Goal: Communication & Community: Answer question/provide support

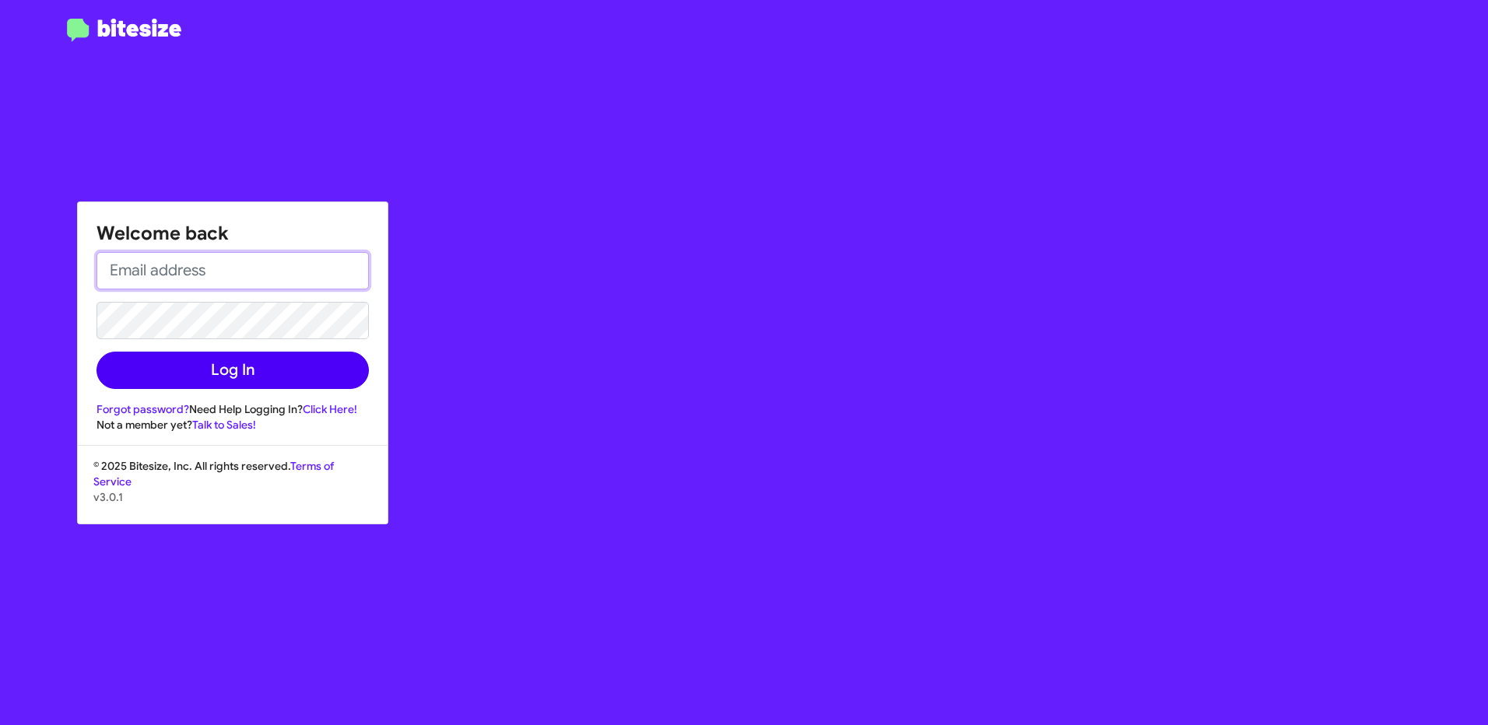
type input "[EMAIL_ADDRESS][PERSON_NAME][DOMAIN_NAME]"
click at [268, 383] on button "Log In" at bounding box center [233, 370] width 272 height 37
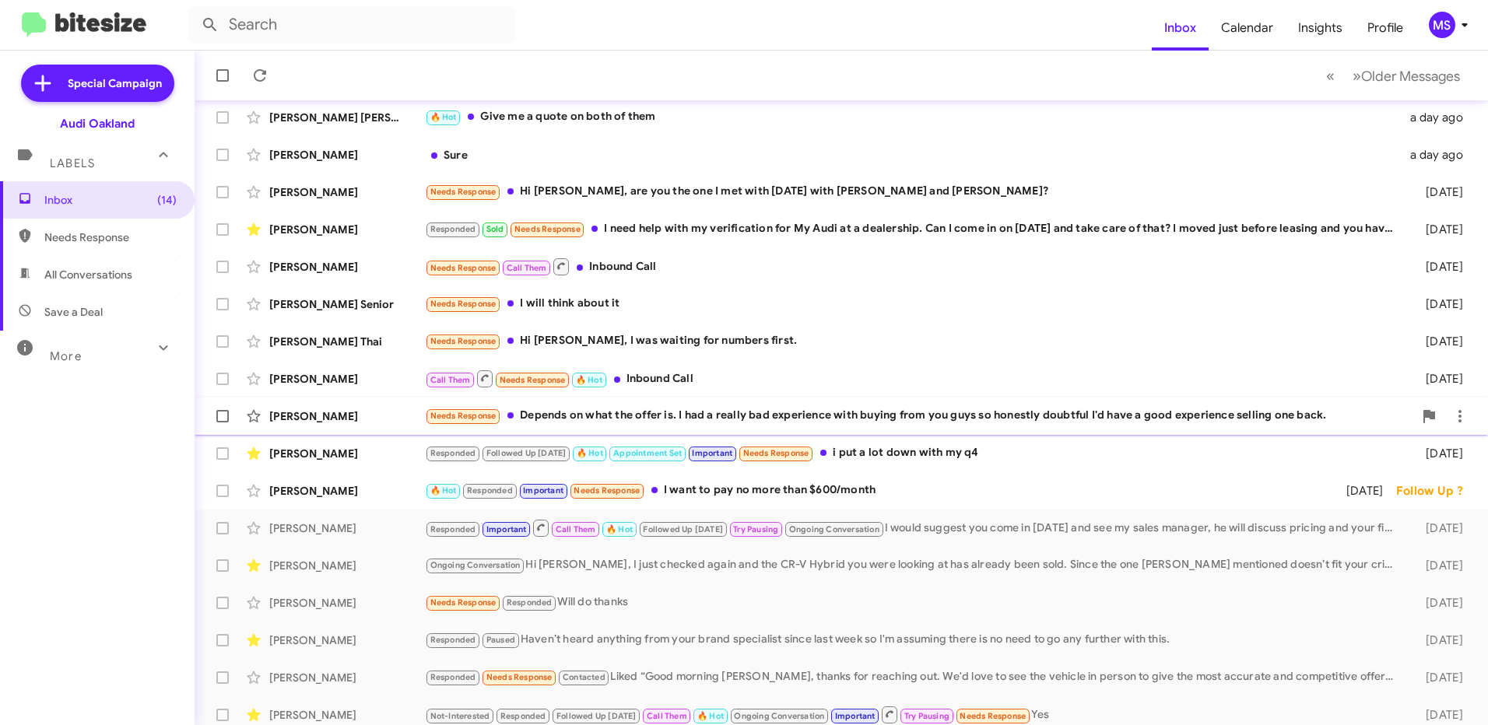
scroll to position [178, 0]
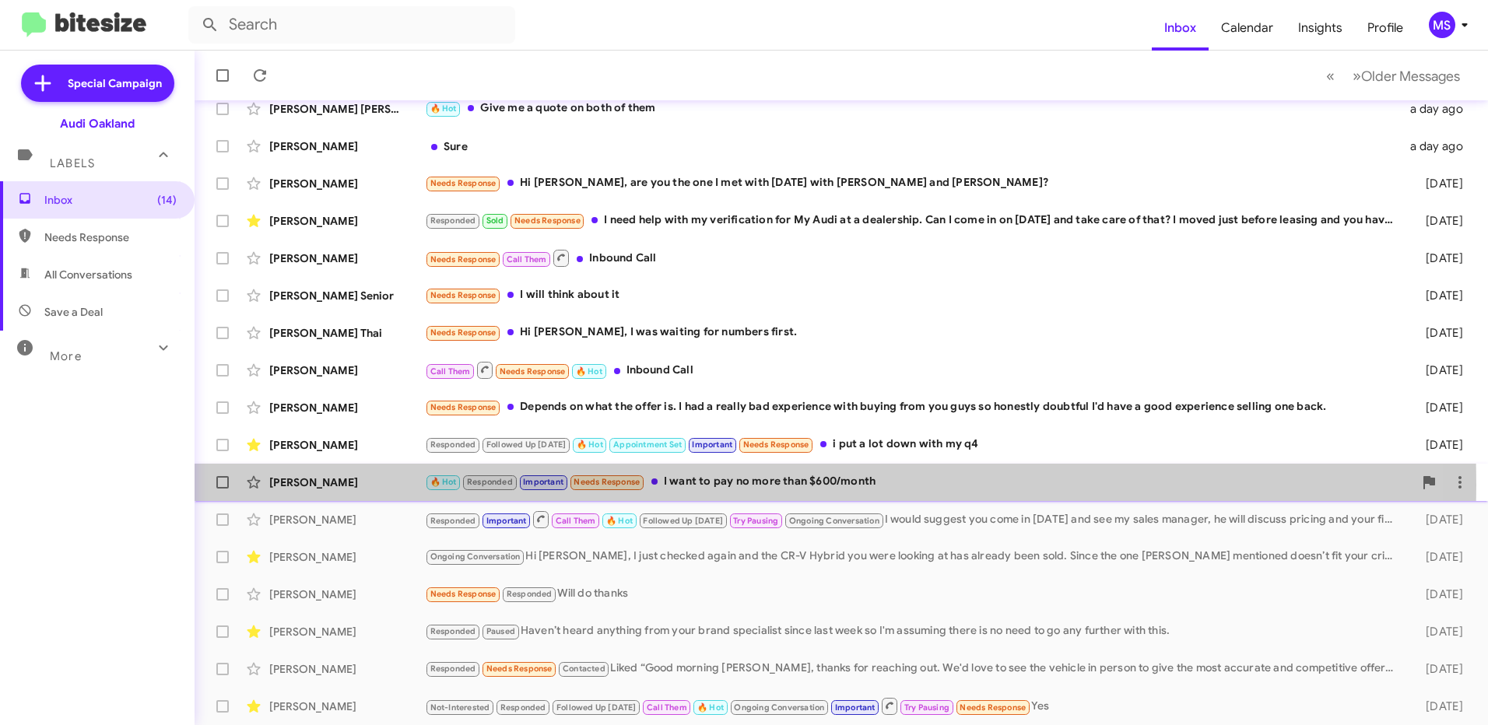
click at [372, 485] on div "[PERSON_NAME]" at bounding box center [347, 483] width 156 height 16
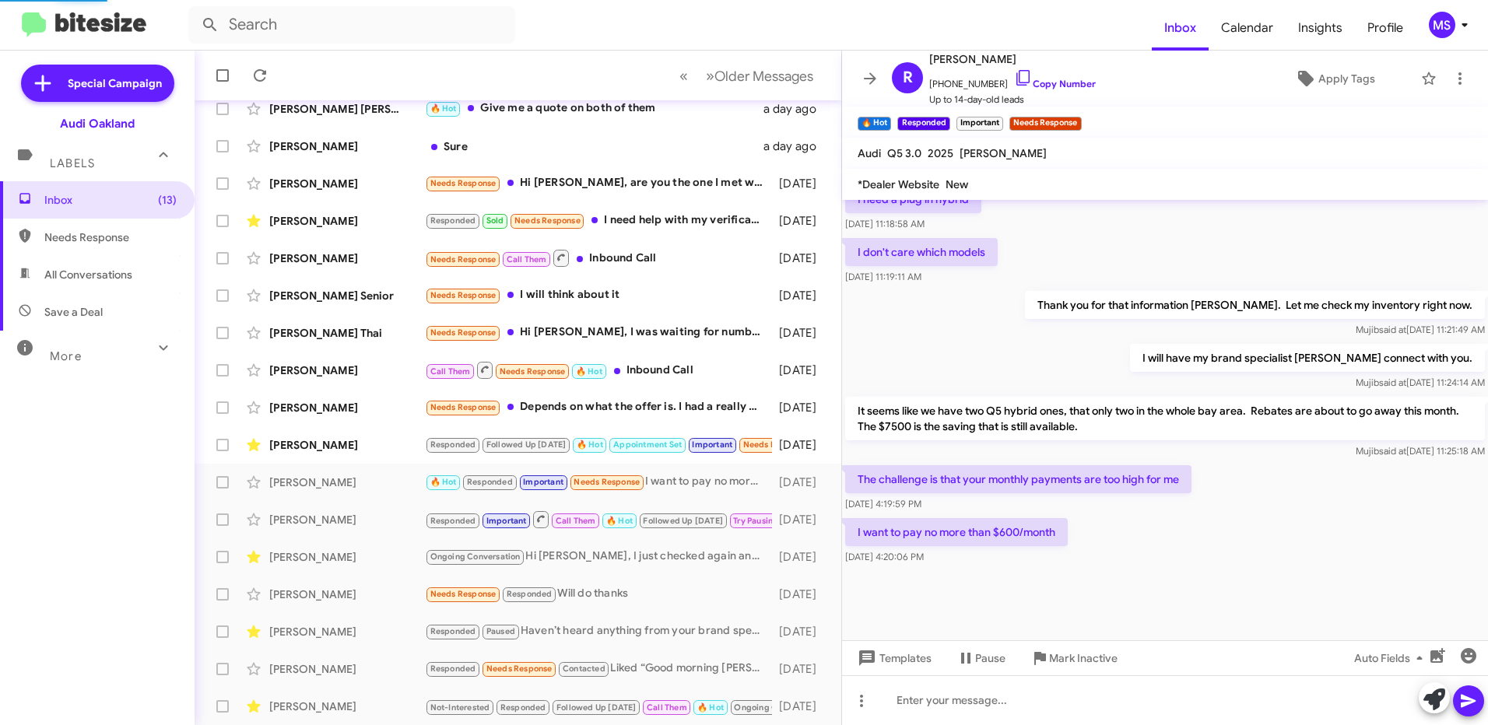
scroll to position [1339, 0]
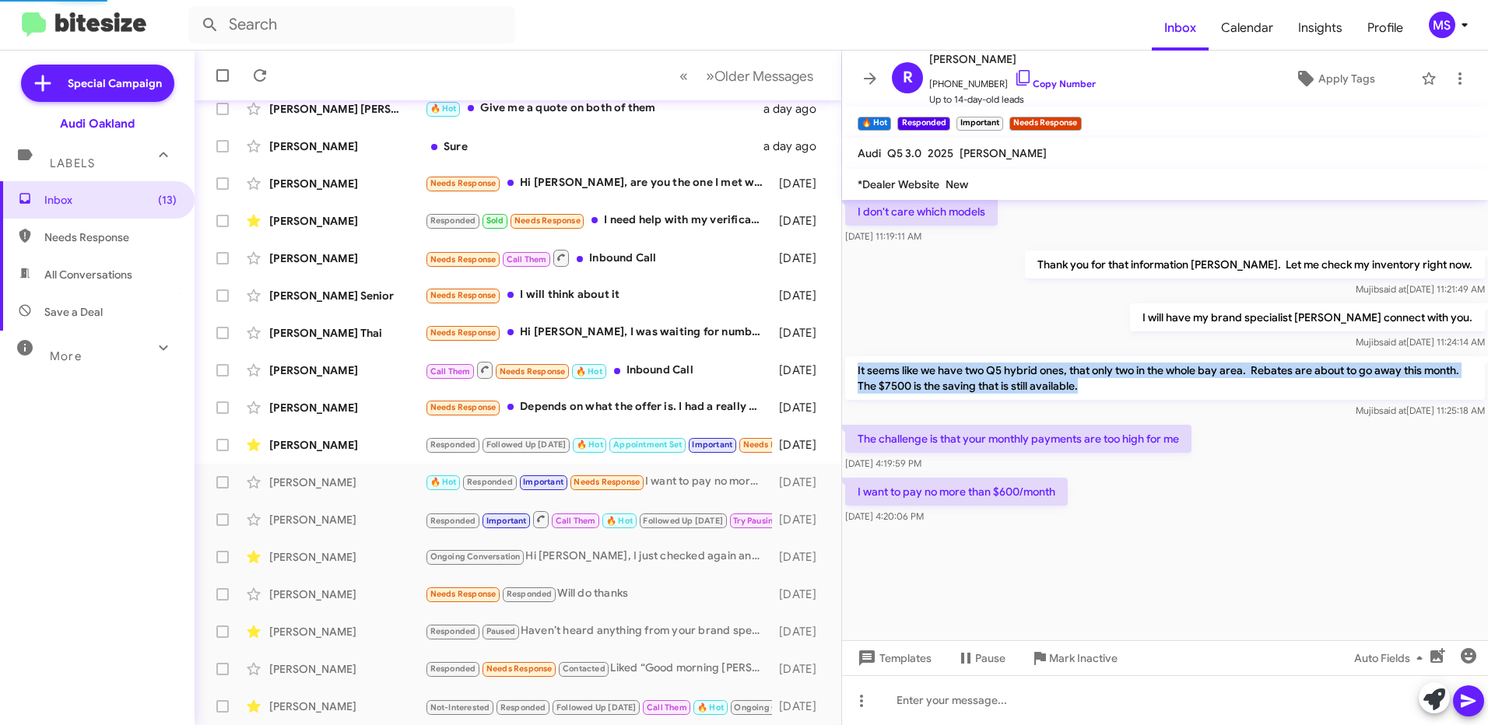
drag, startPoint x: 1127, startPoint y: 386, endPoint x: 855, endPoint y: 366, distance: 272.4
click at [855, 366] on p "It seems like we have two Q5 hybrid ones, that only two in the whole bay area. …" at bounding box center [1165, 378] width 640 height 44
copy p "It seems like we have two Q5 hybrid ones, that only two in the whole bay area. …"
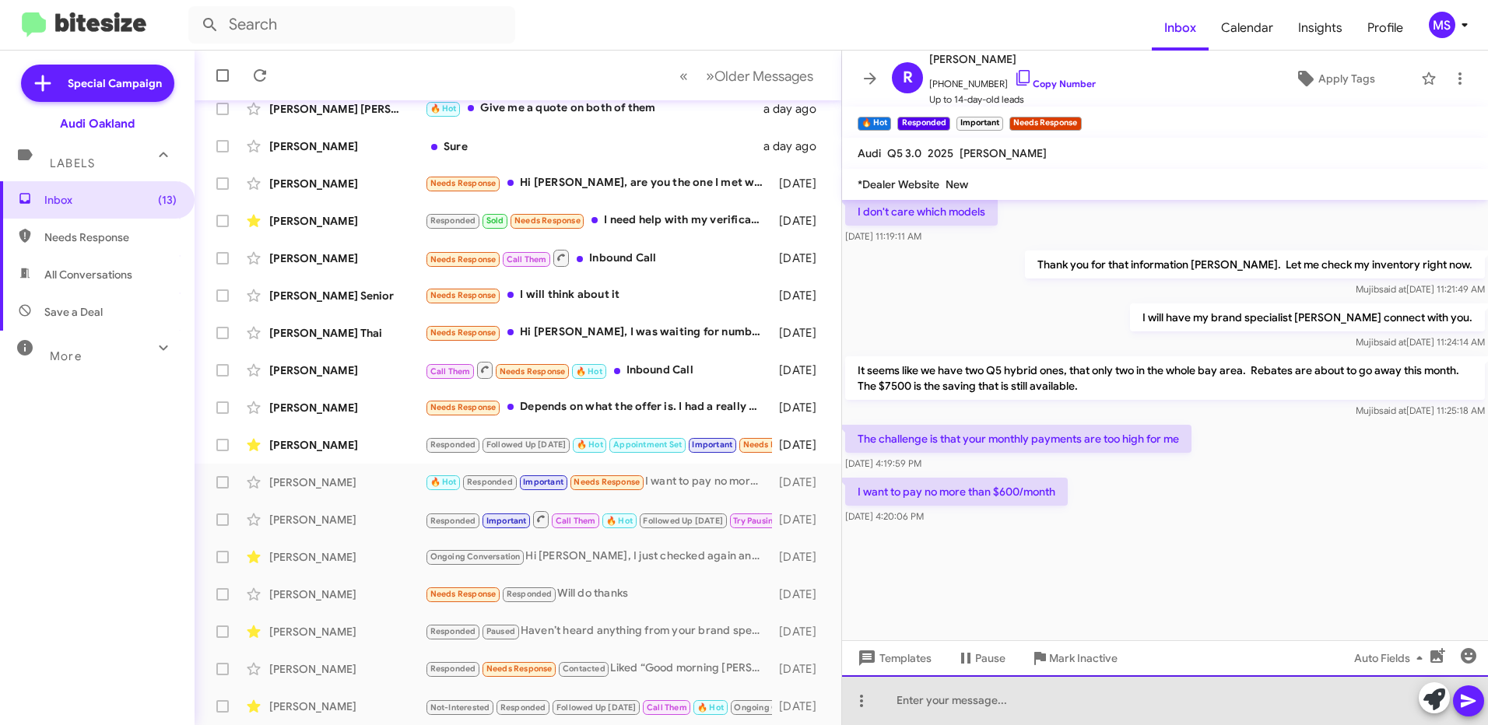
drag, startPoint x: 964, startPoint y: 708, endPoint x: 1478, endPoint y: 650, distance: 517.7
click at [983, 706] on div at bounding box center [1165, 701] width 646 height 50
click at [1022, 704] on div "Good morning" at bounding box center [1165, 701] width 646 height 50
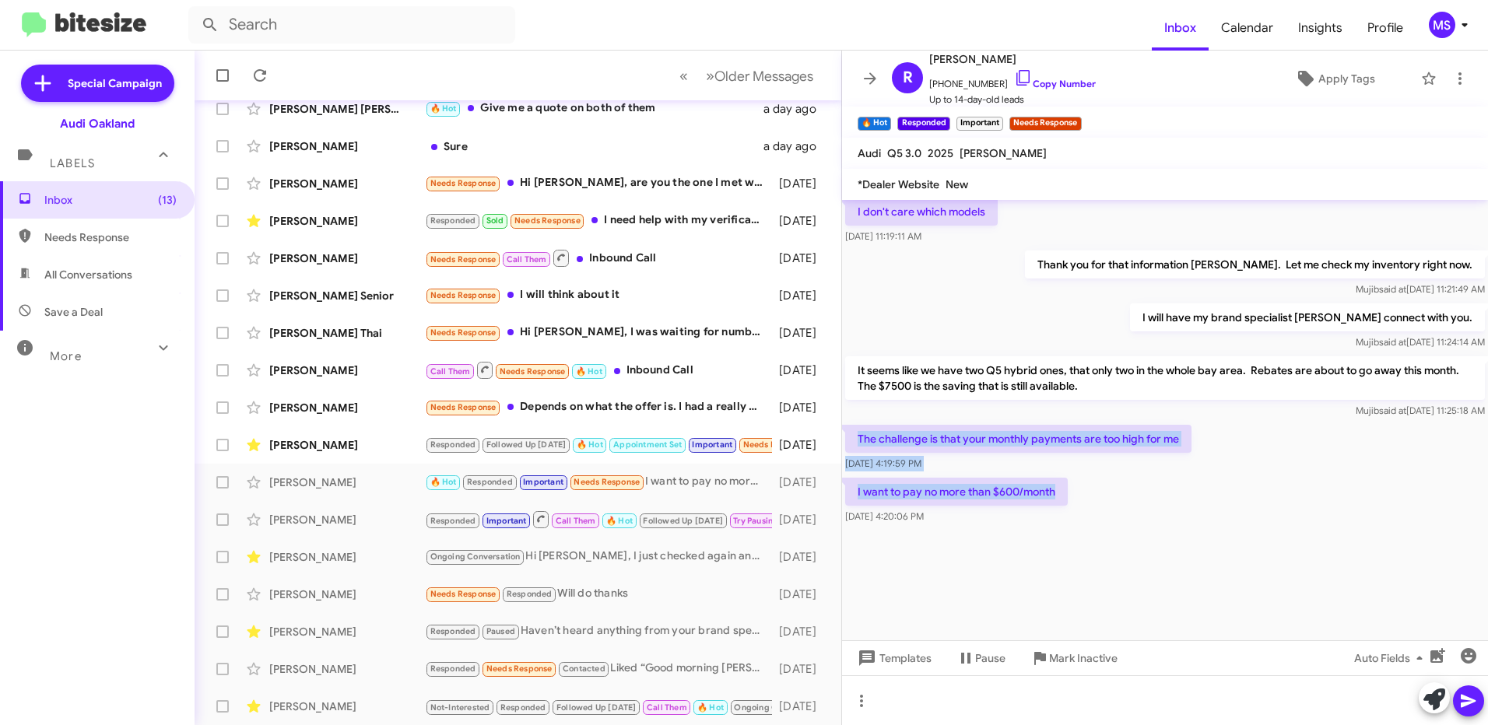
drag, startPoint x: 1069, startPoint y: 493, endPoint x: 859, endPoint y: 422, distance: 221.0
copy div "The challenge is that your monthly payments are too high for me Sep 5, 2025, 4:…"
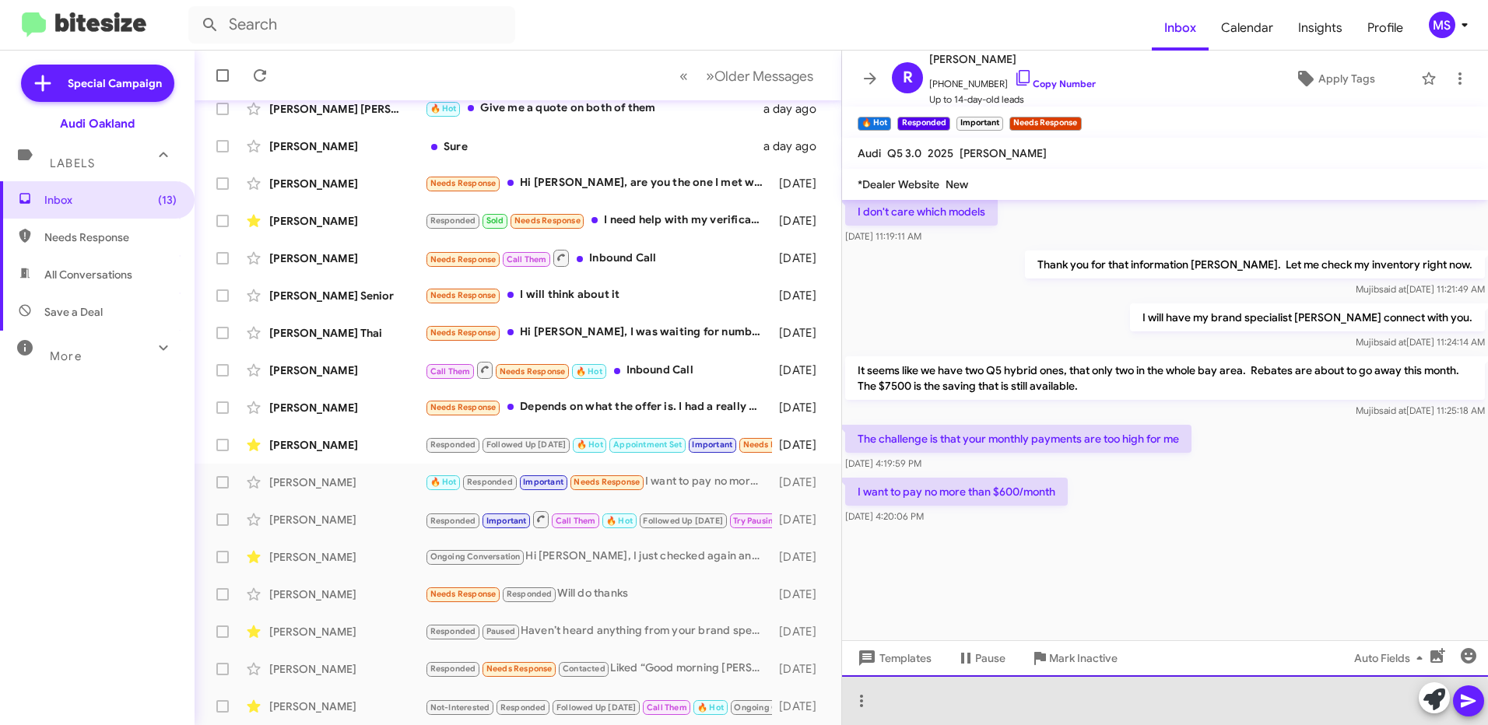
click at [1032, 707] on div at bounding box center [1165, 701] width 646 height 50
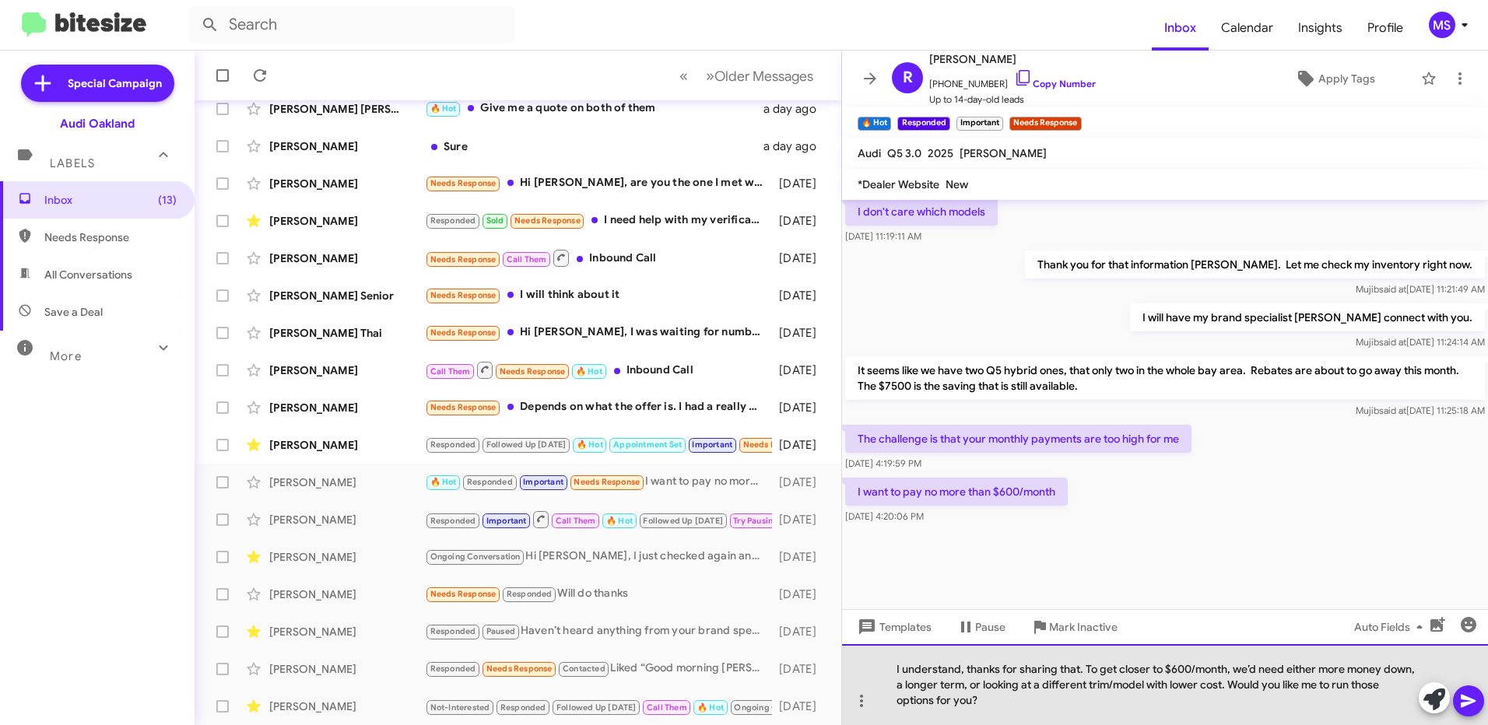
click at [890, 667] on div "I understand, thanks for sharing that. To get closer to $600/month, we’d need e…" at bounding box center [1165, 684] width 646 height 81
drag, startPoint x: 896, startPoint y: 702, endPoint x: 1133, endPoint y: 683, distance: 238.2
click at [1133, 683] on div "Good morning Rasheedah, I understand, thanks for sharing that. To get closer to…" at bounding box center [1165, 684] width 646 height 81
click at [1165, 699] on div "Good morning Rasheedah, I understand, thanks for sharing that. To get closer to…" at bounding box center [1165, 684] width 646 height 81
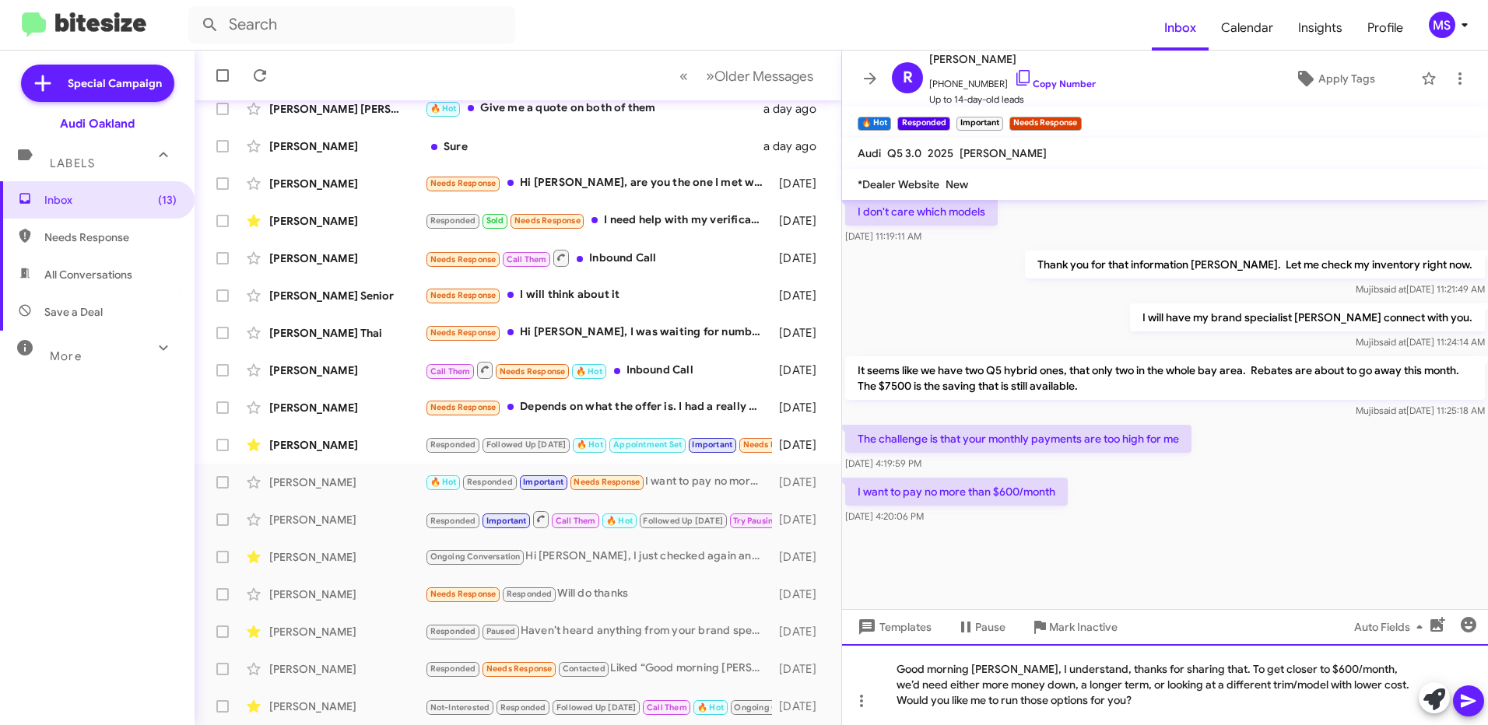
click at [1387, 689] on div "Good morning Rasheedah, I understand, thanks for sharing that. To get closer to…" at bounding box center [1165, 684] width 646 height 81
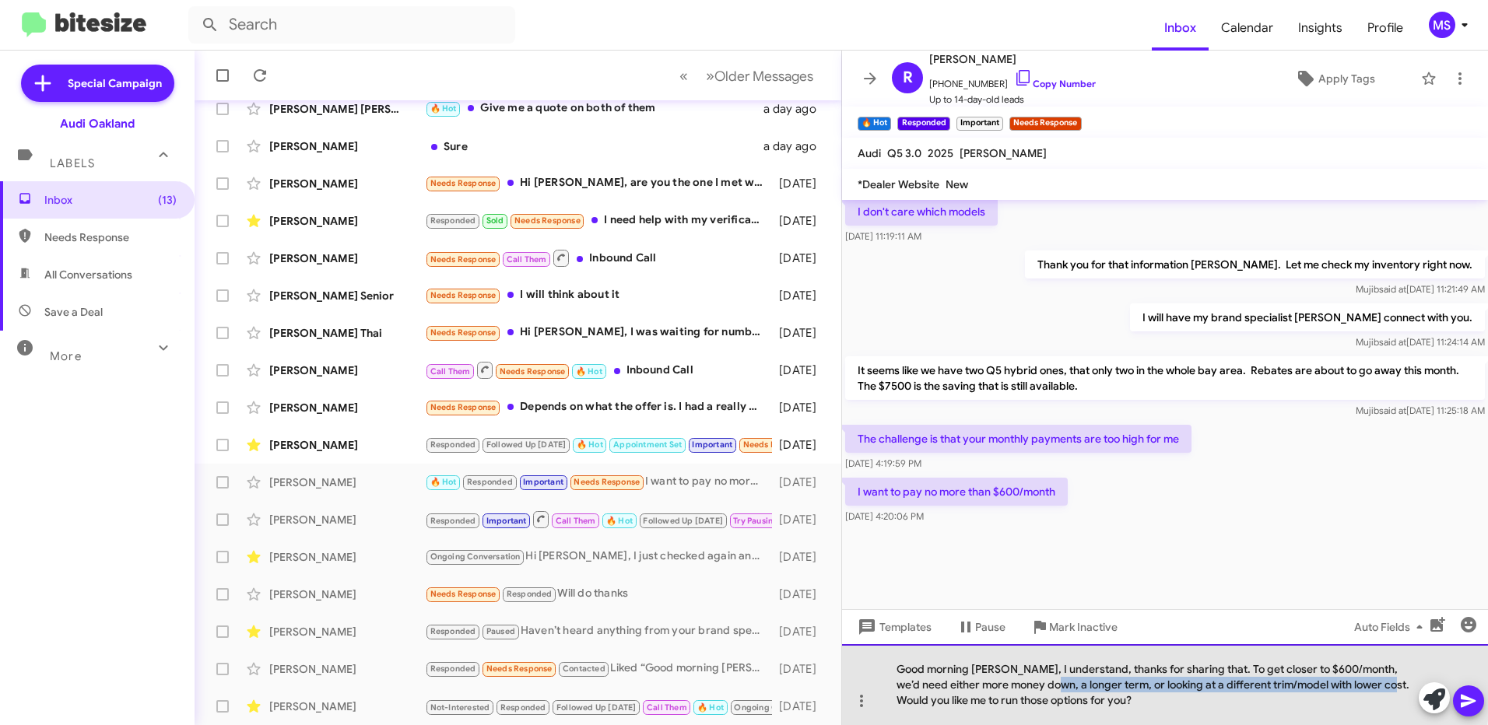
drag, startPoint x: 1058, startPoint y: 685, endPoint x: 893, endPoint y: 705, distance: 166.2
click at [893, 705] on div "Good morning Rasheedah, I understand, thanks for sharing that. To get closer to…" at bounding box center [1165, 684] width 646 height 81
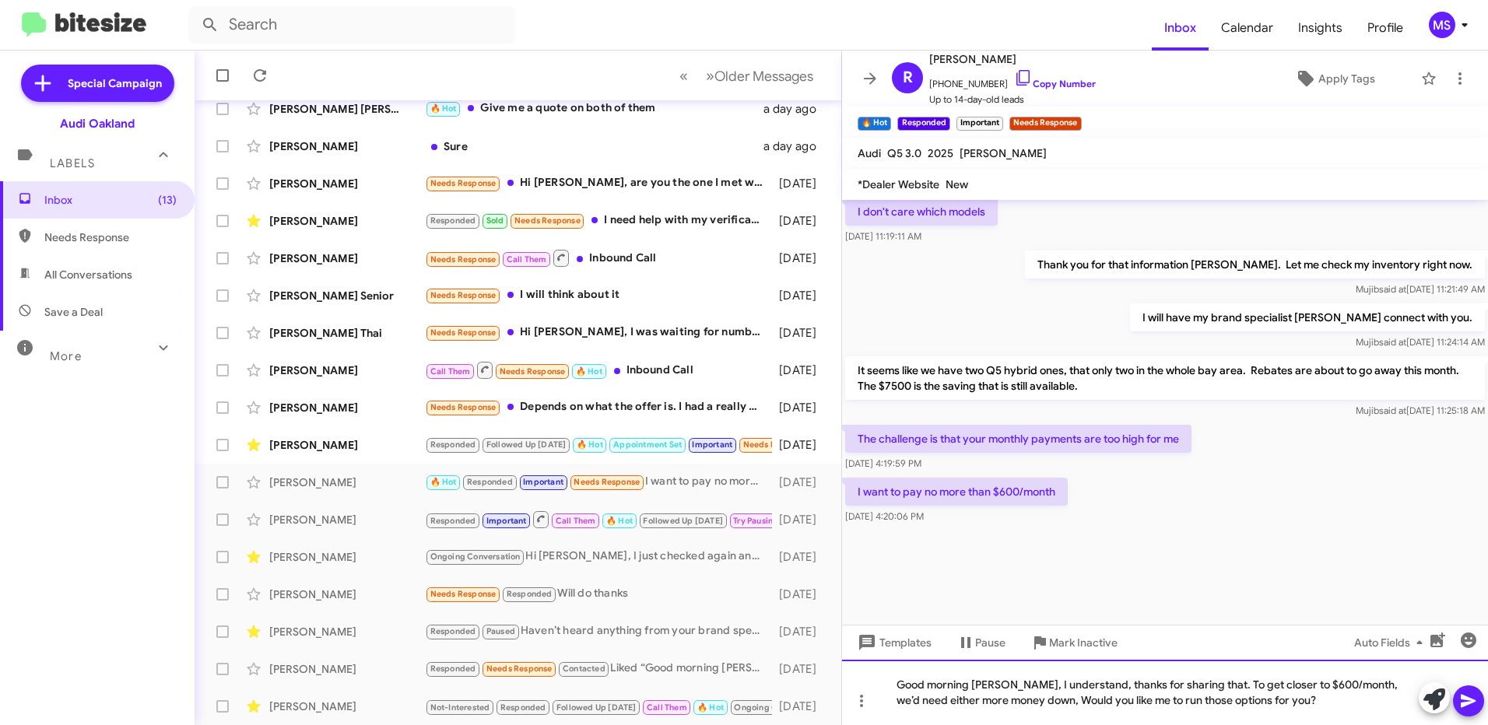
click at [1249, 697] on div "Good morning Rasheedah, I understand, thanks for sharing that. To get closer to…" at bounding box center [1165, 692] width 646 height 65
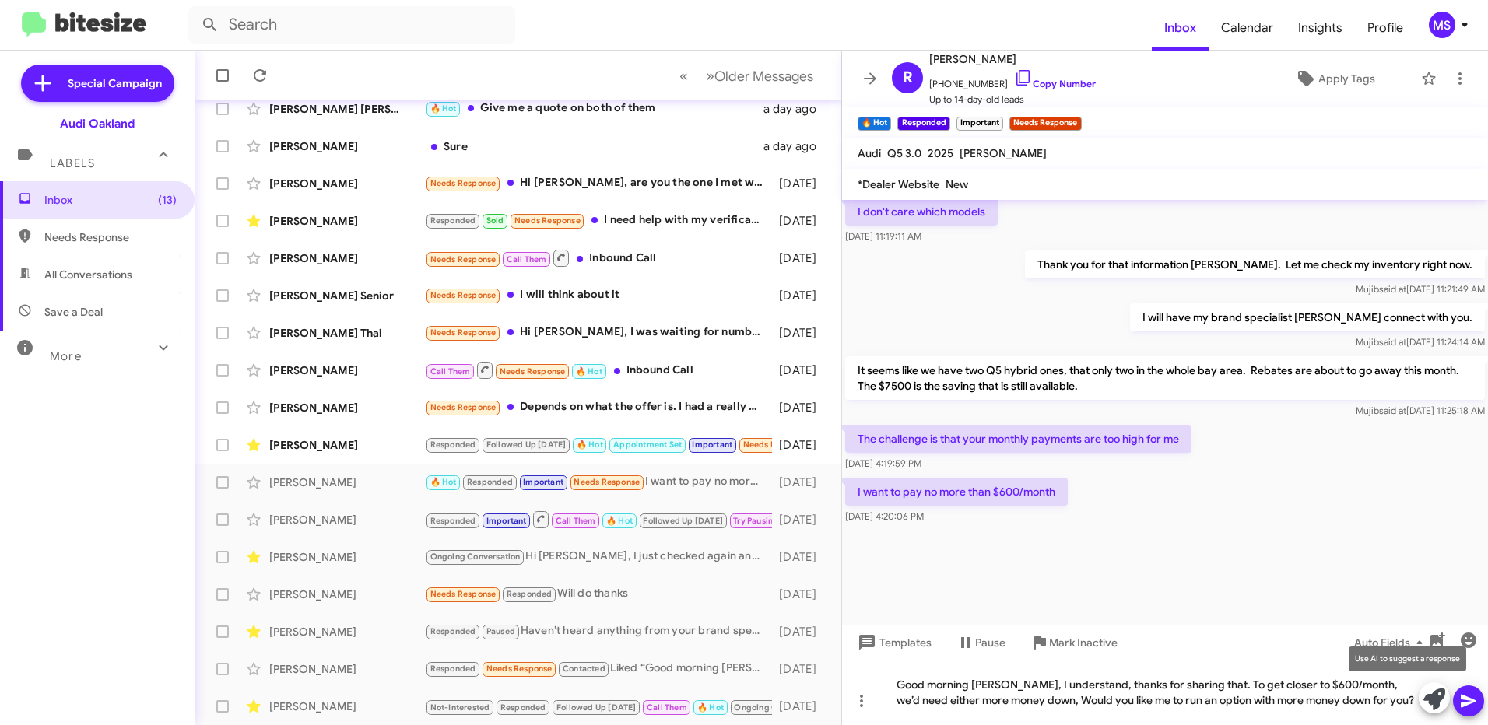
click at [1432, 697] on icon at bounding box center [1435, 700] width 22 height 22
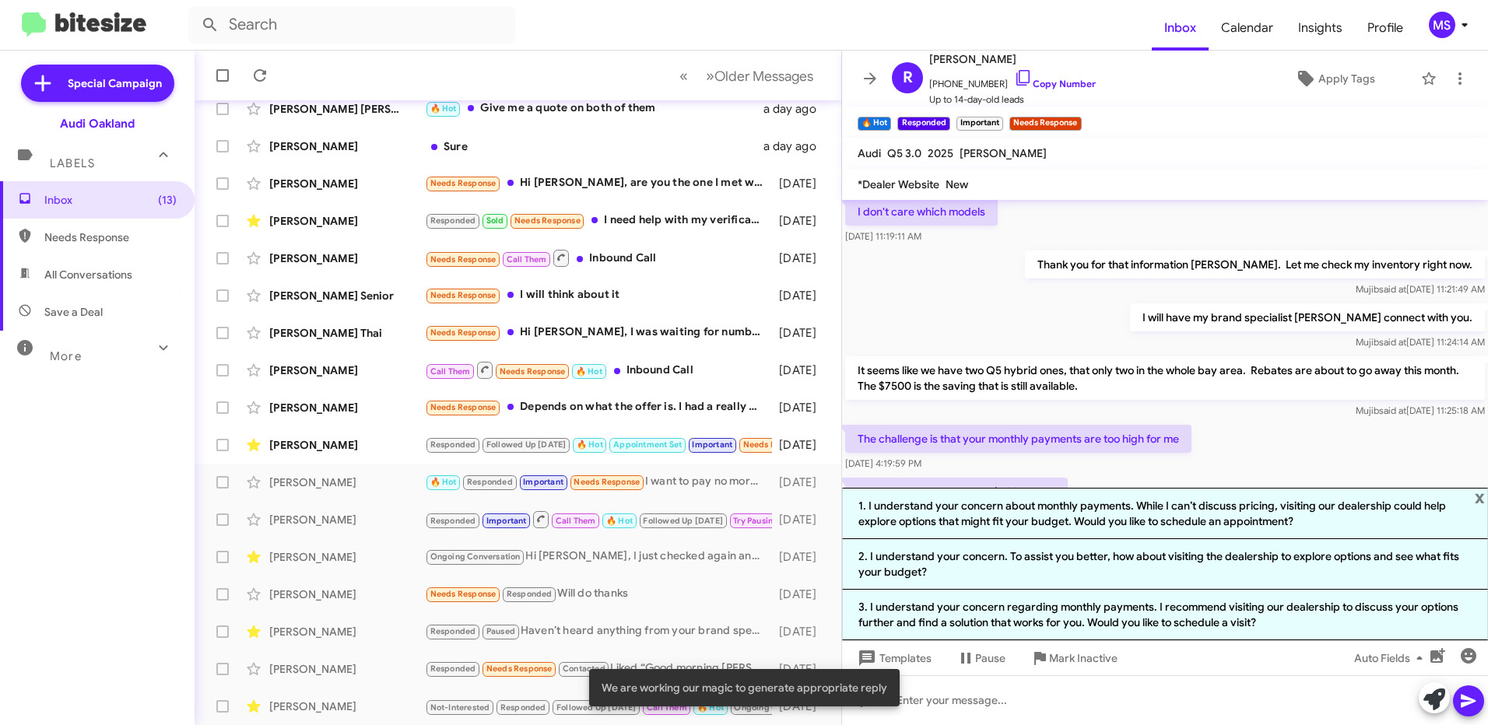
click at [1482, 504] on span "x" at bounding box center [1480, 497] width 10 height 19
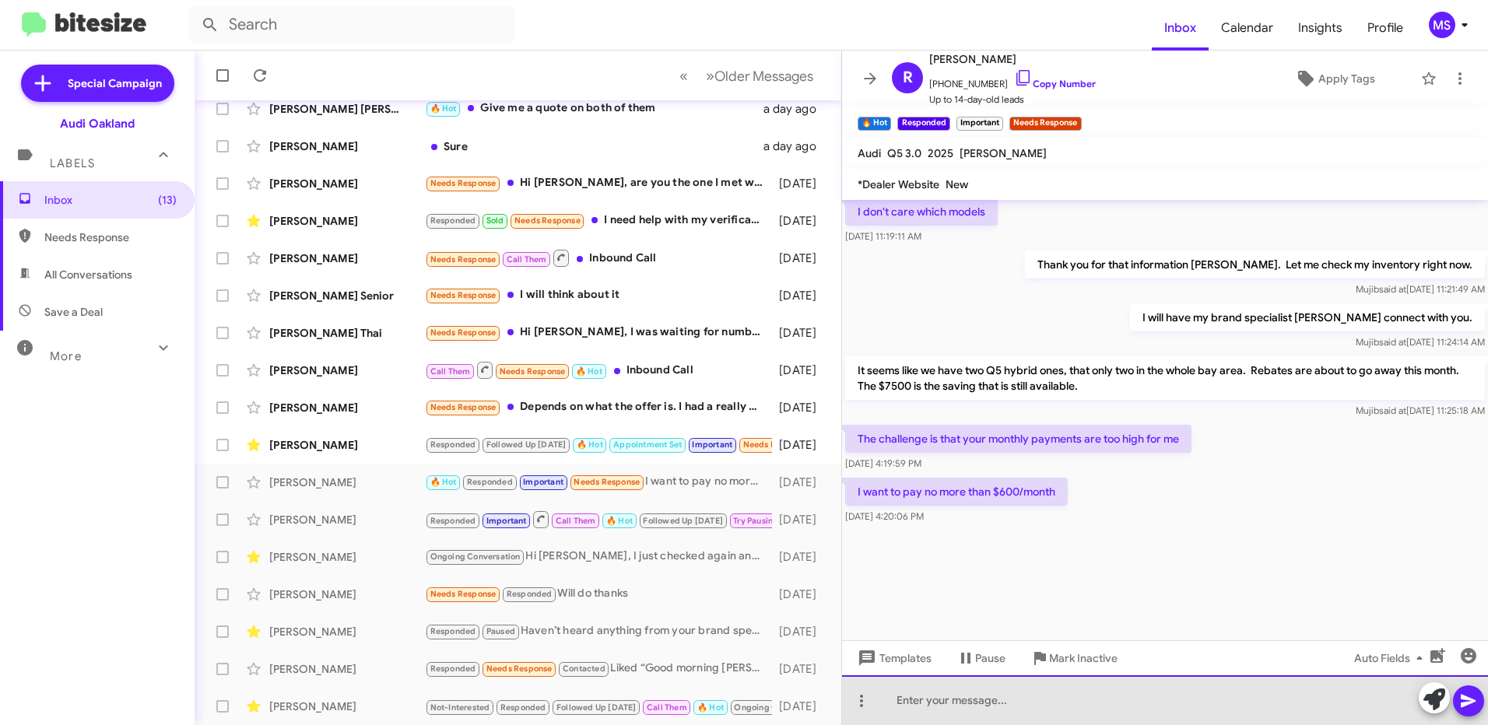
click at [947, 699] on div at bounding box center [1165, 701] width 646 height 50
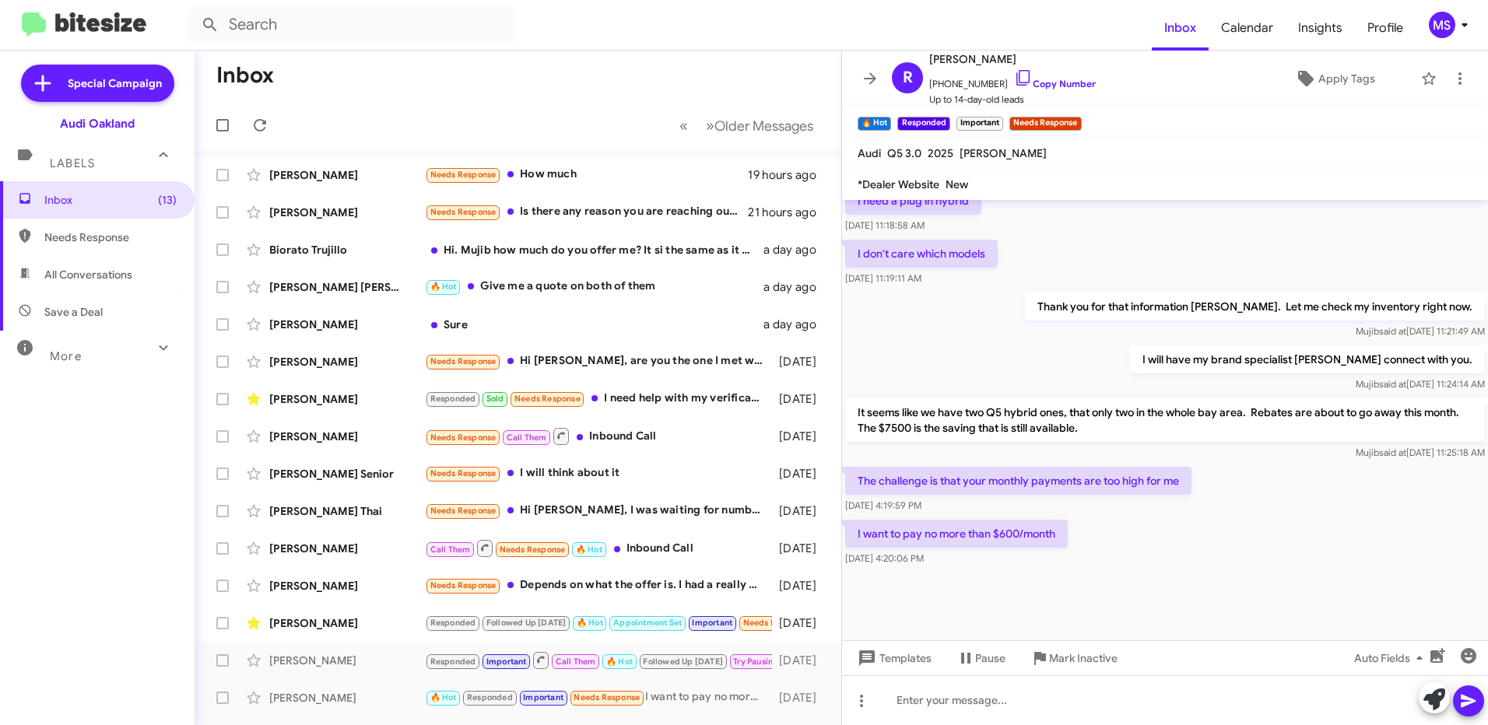
scroll to position [812, 0]
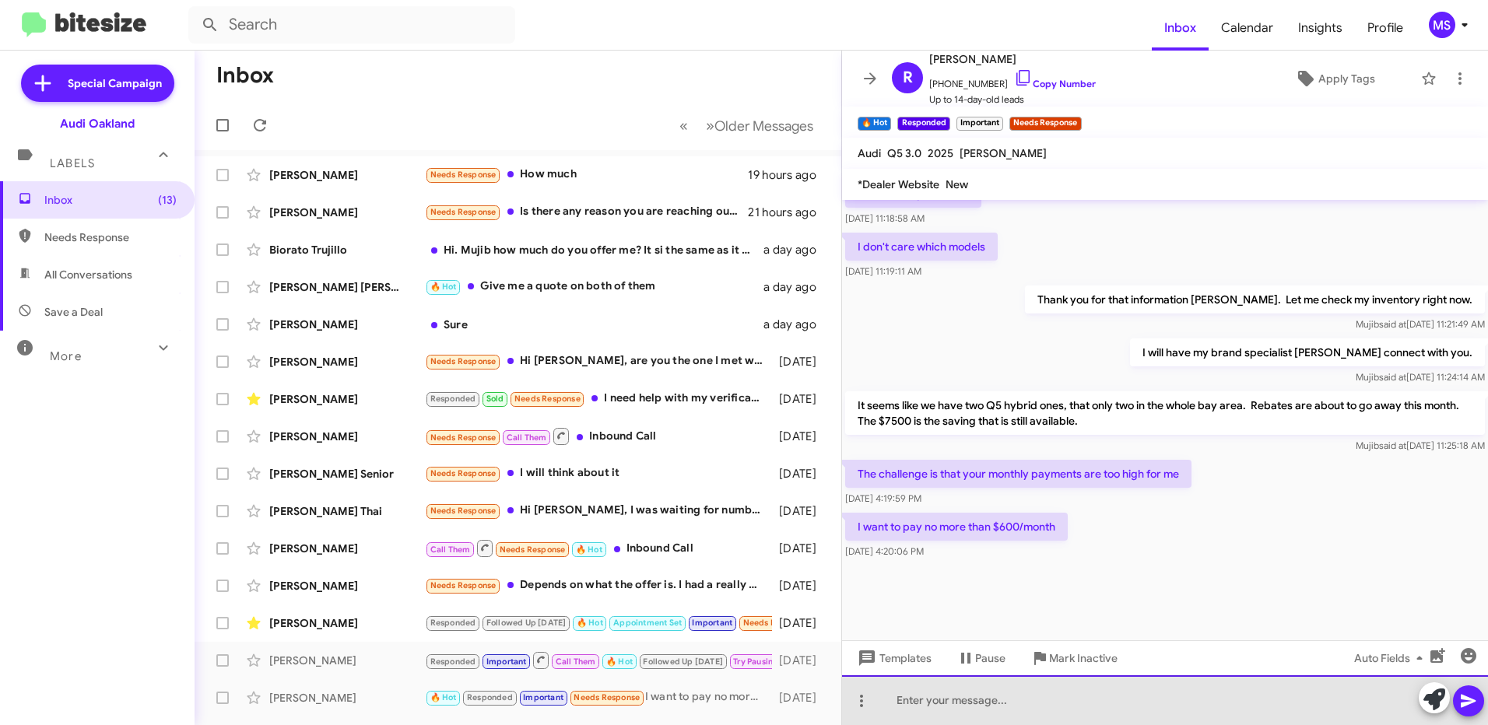
click at [1101, 689] on div at bounding box center [1165, 701] width 646 height 50
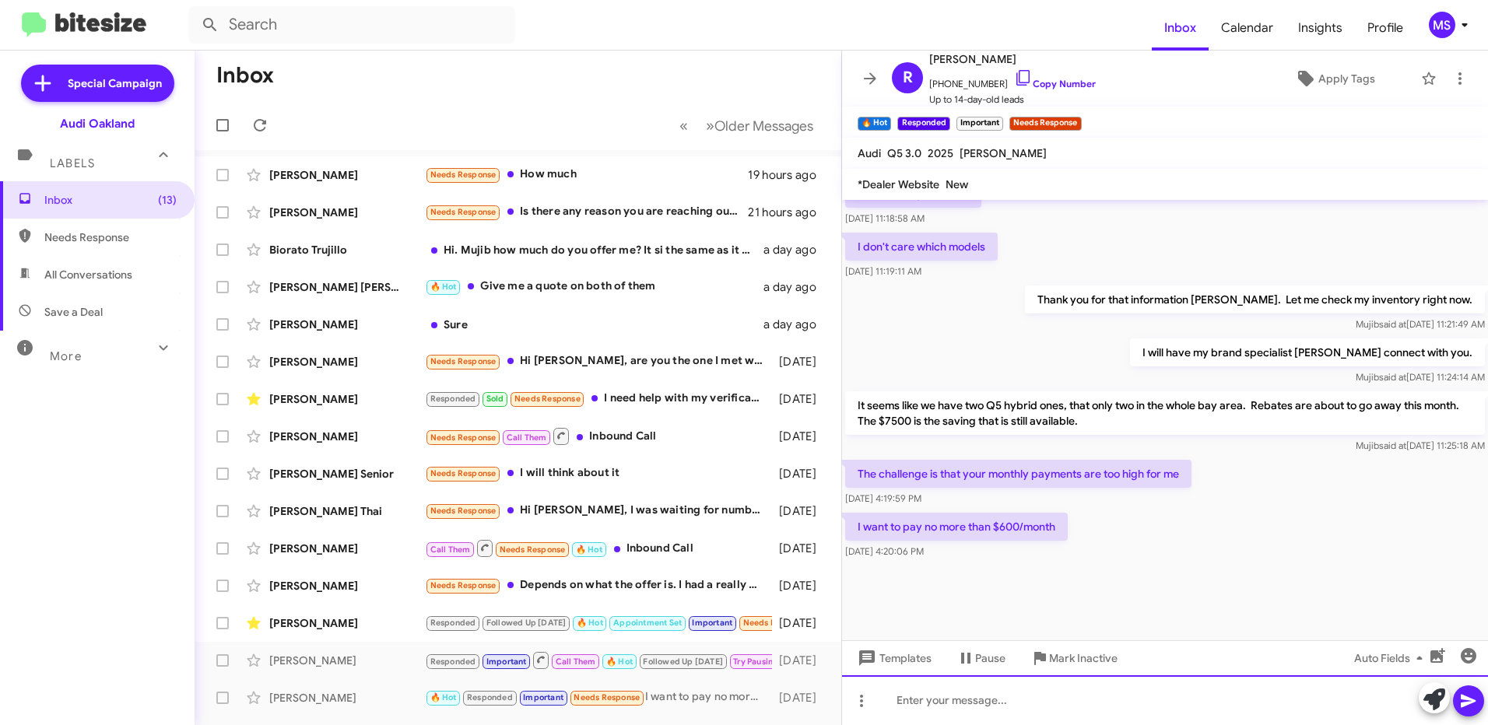
paste div
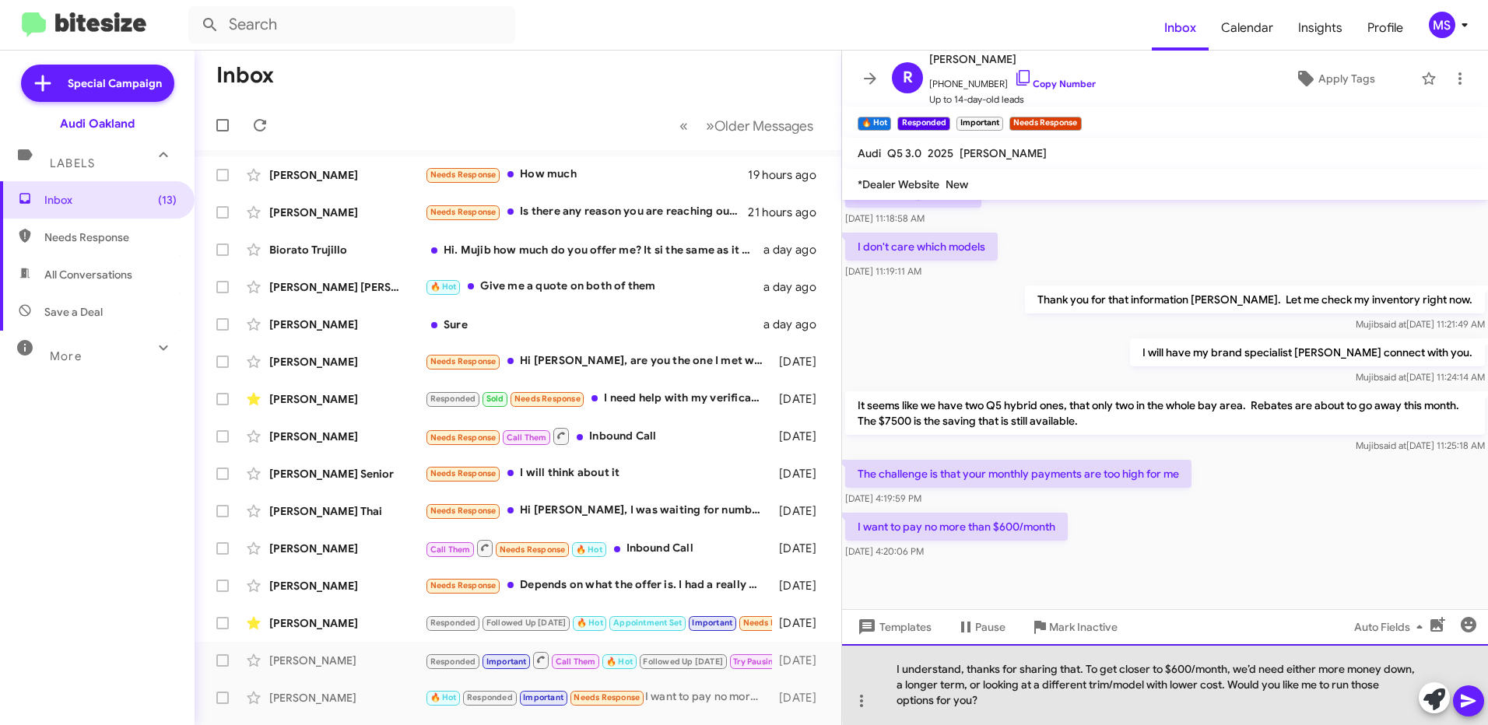
click at [1355, 682] on div "I understand, thanks for sharing that. To get closer to $600/month, we’d need e…" at bounding box center [1165, 684] width 646 height 81
drag, startPoint x: 1225, startPoint y: 683, endPoint x: 893, endPoint y: 678, distance: 332.4
click at [893, 678] on div "I understand, thanks for sharing that. To get closer to $600/month, we’d need e…" at bounding box center [1165, 684] width 646 height 81
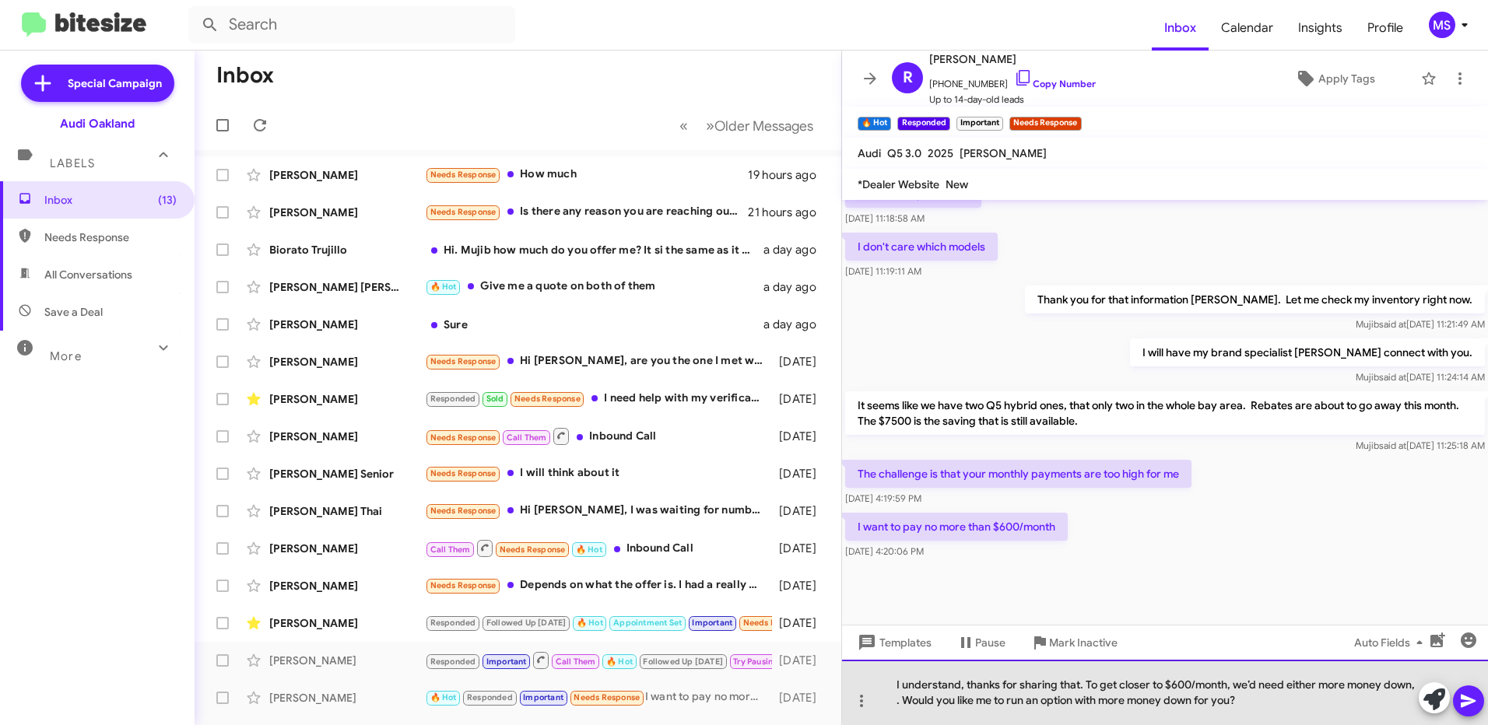
click at [1316, 686] on div "I understand, thanks for sharing that. To get closer to $600/month, we’d need e…" at bounding box center [1165, 692] width 646 height 65
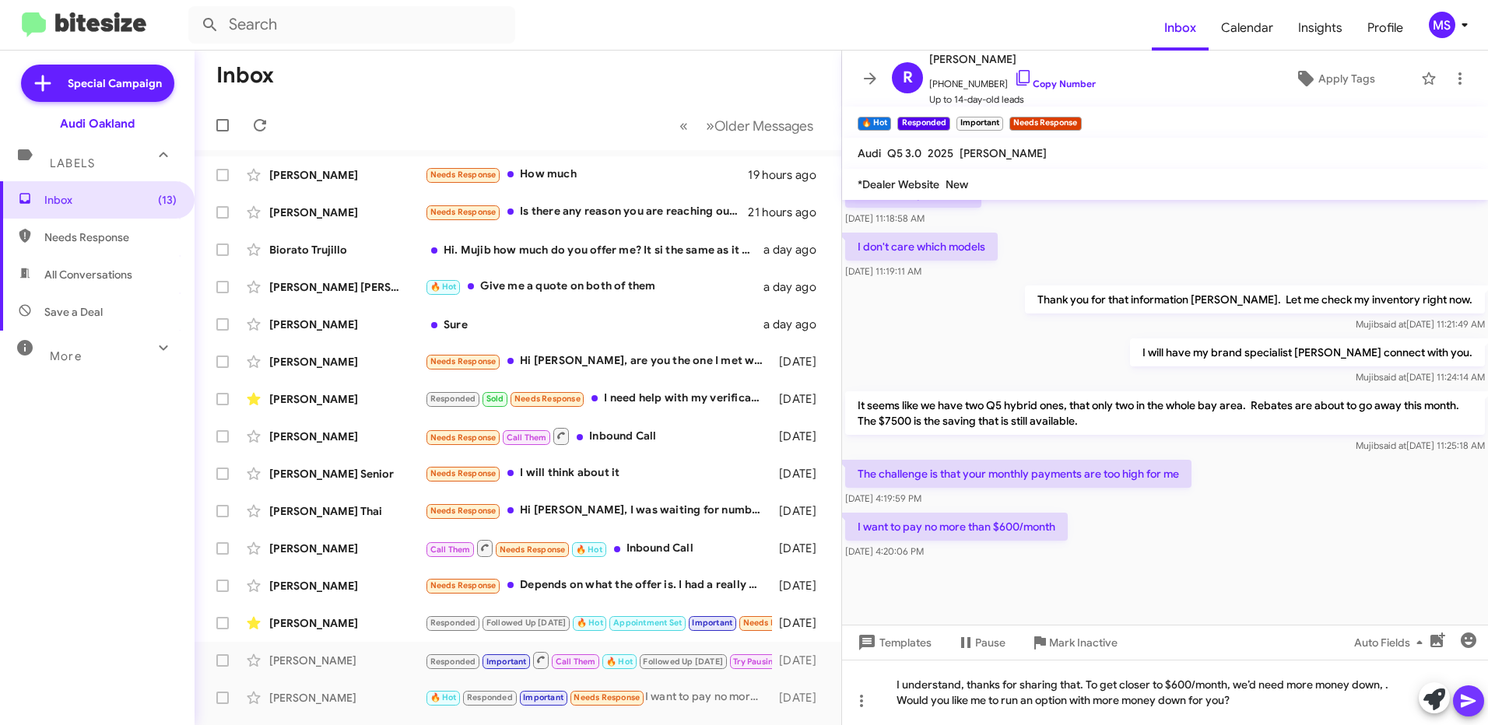
click at [1470, 701] on icon at bounding box center [1468, 701] width 15 height 13
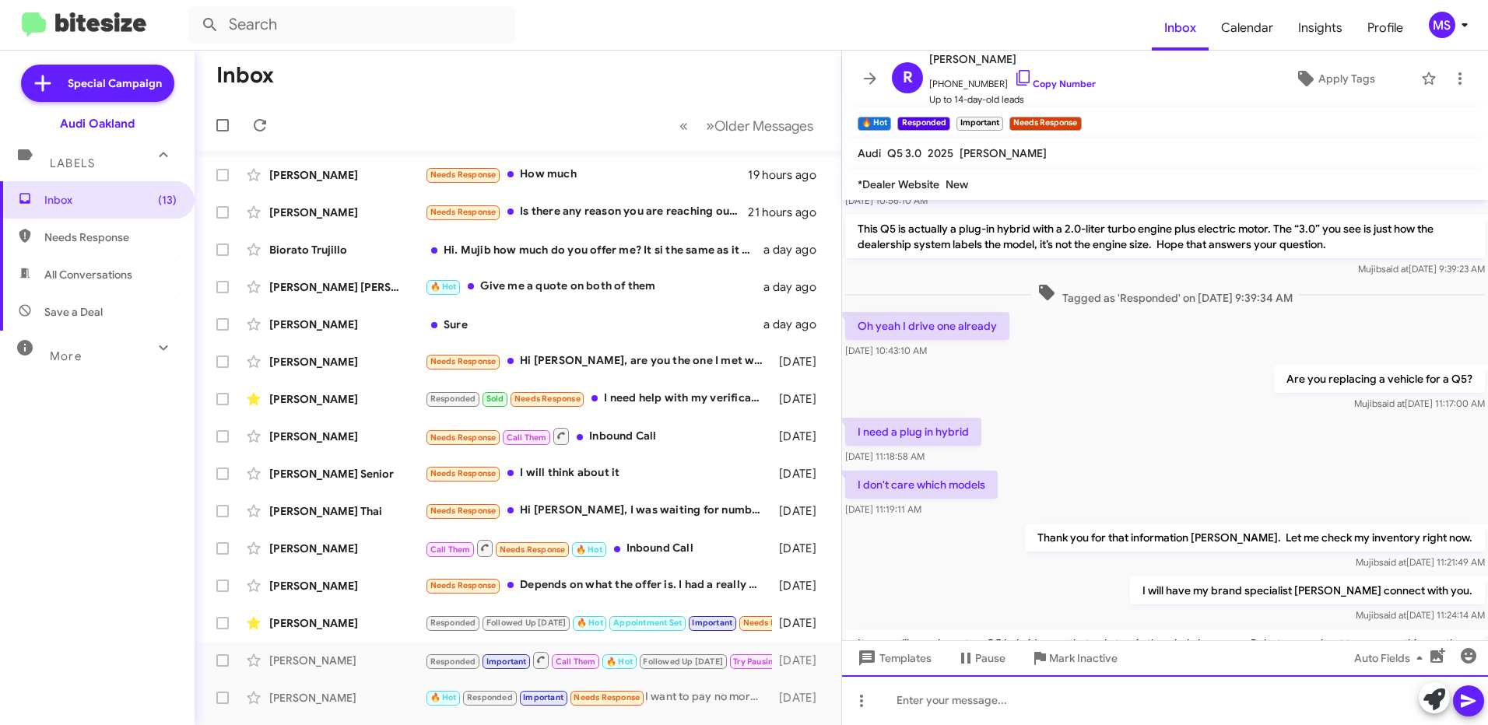
scroll to position [1411, 0]
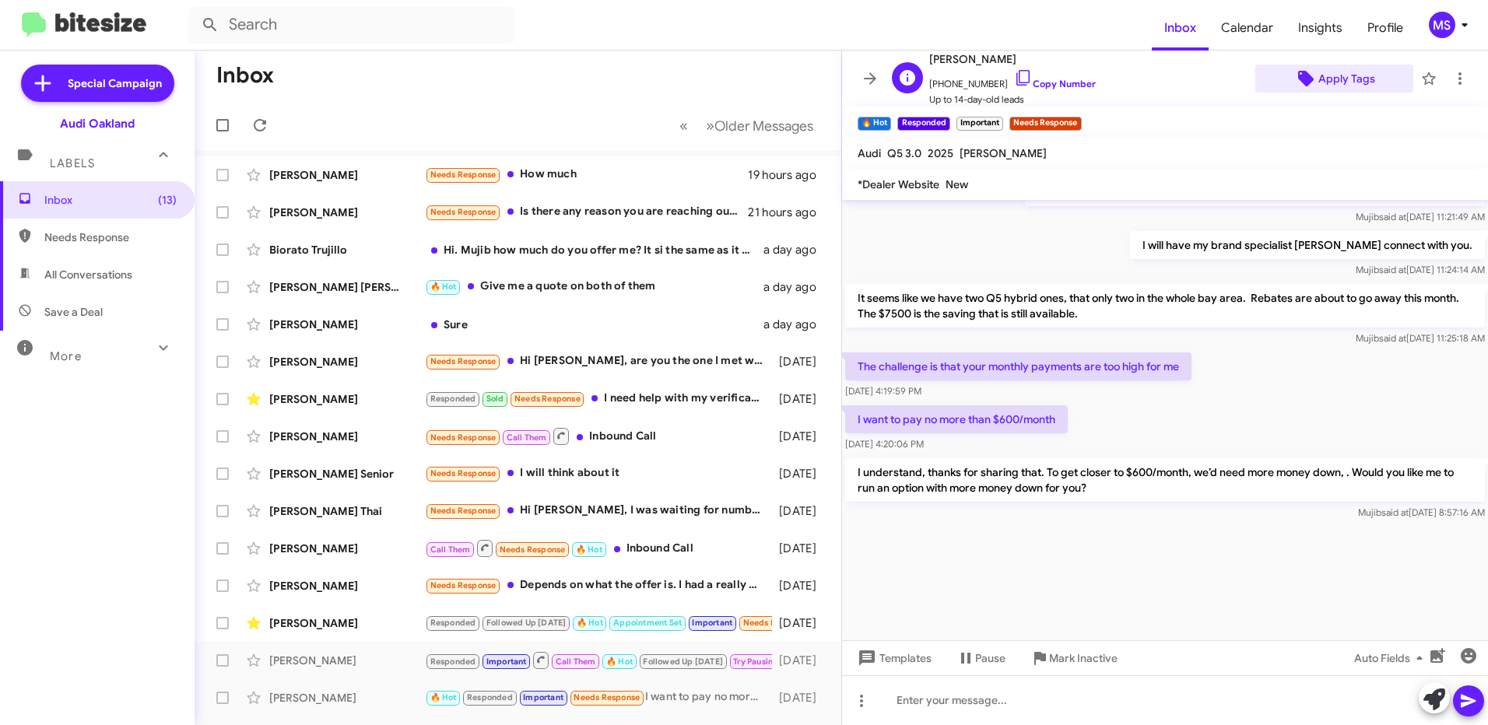
click at [1342, 77] on span "Apply Tags" at bounding box center [1347, 79] width 57 height 28
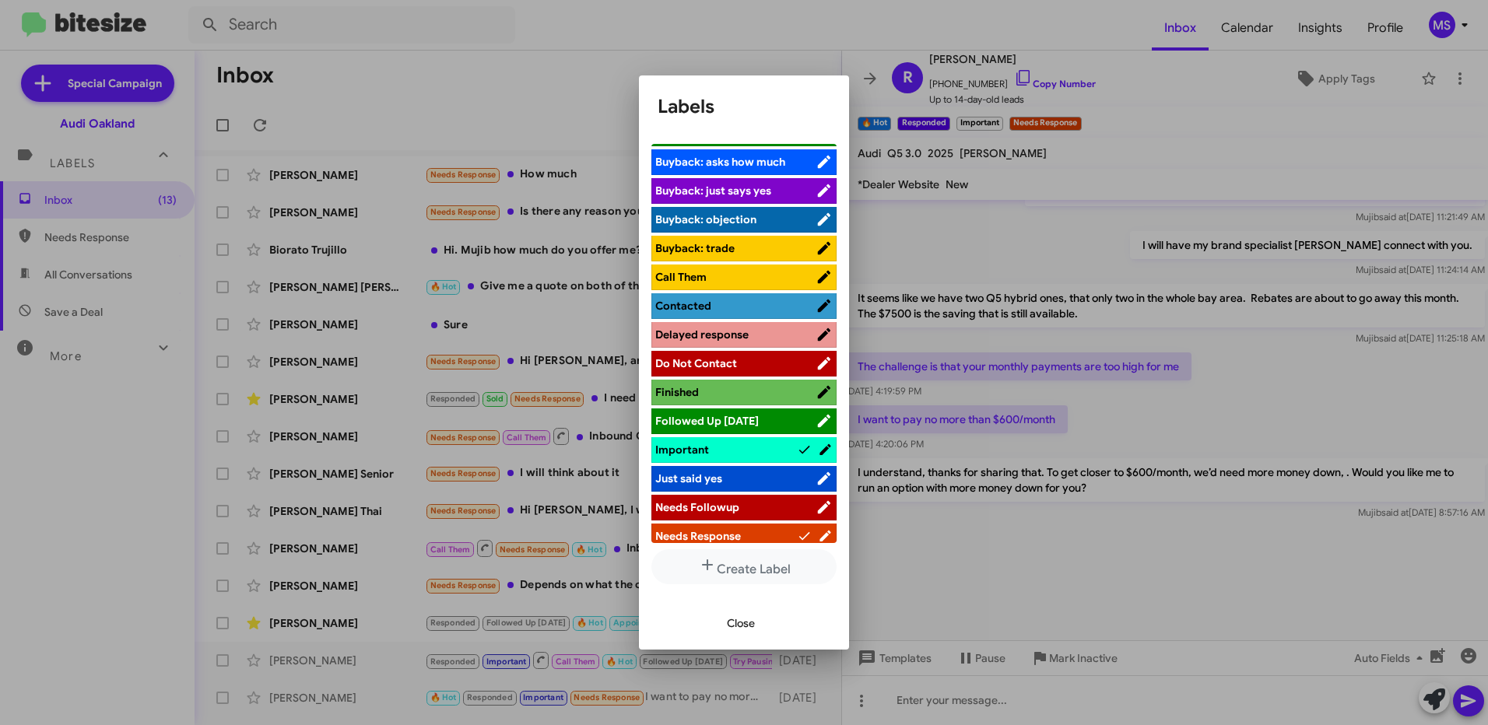
scroll to position [234, 0]
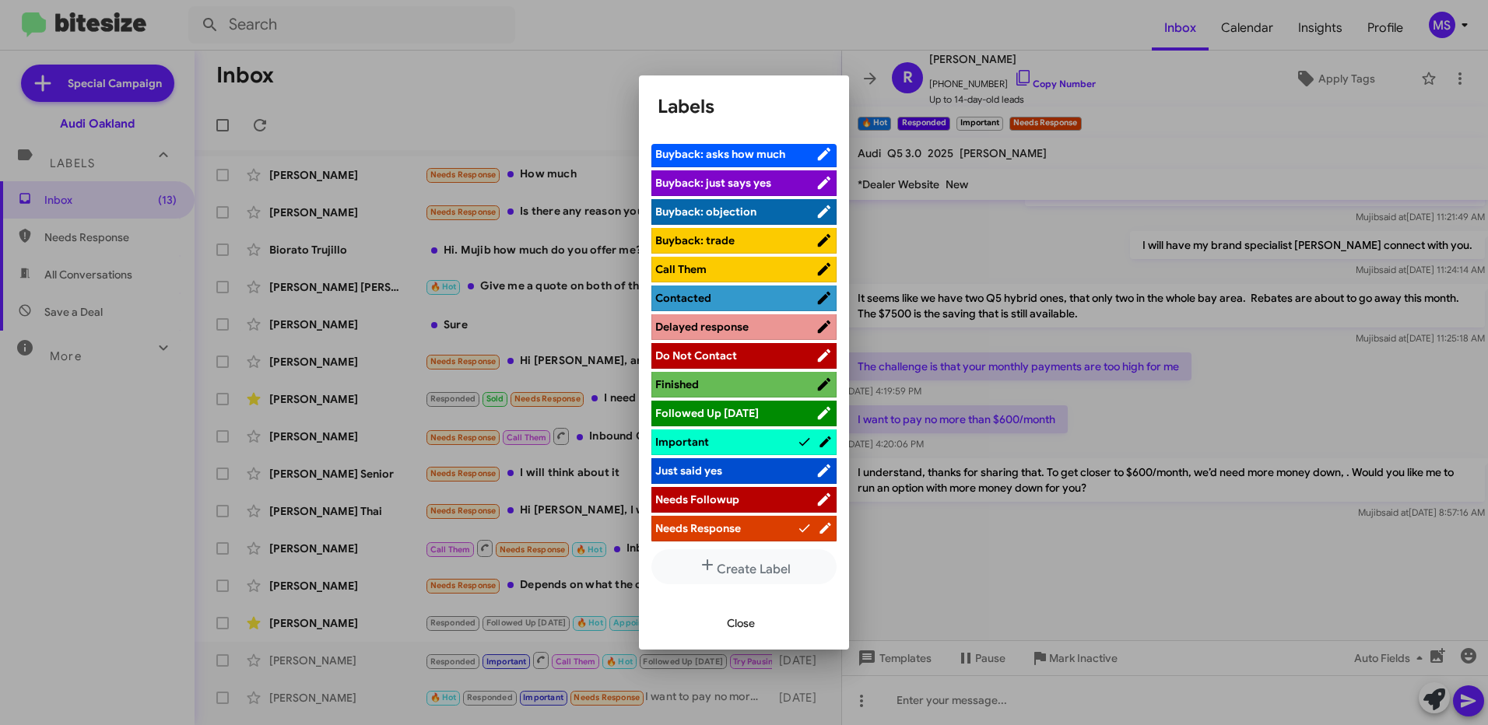
click at [753, 293] on span "Contacted" at bounding box center [735, 298] width 160 height 16
click at [745, 625] on span "Close" at bounding box center [741, 623] width 28 height 28
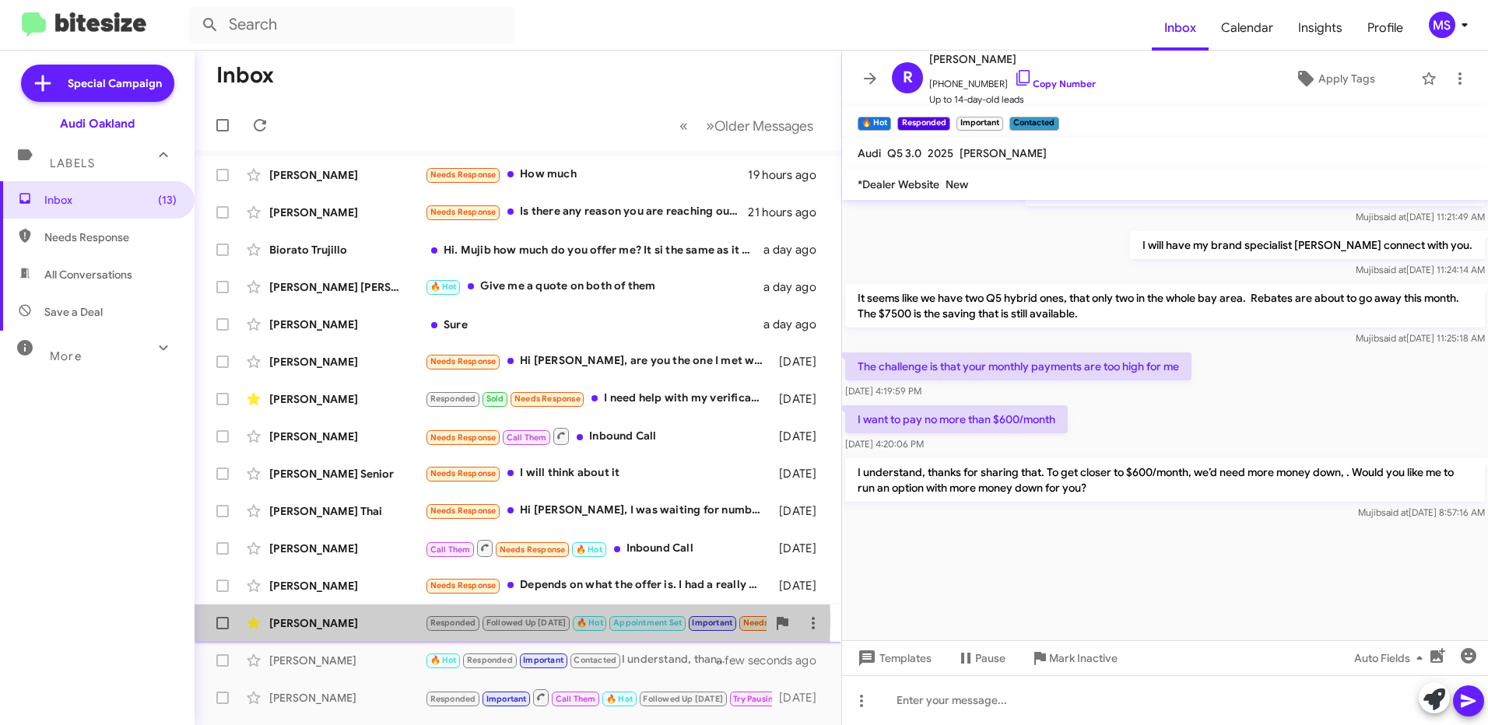
click at [384, 621] on div "[PERSON_NAME]" at bounding box center [347, 624] width 156 height 16
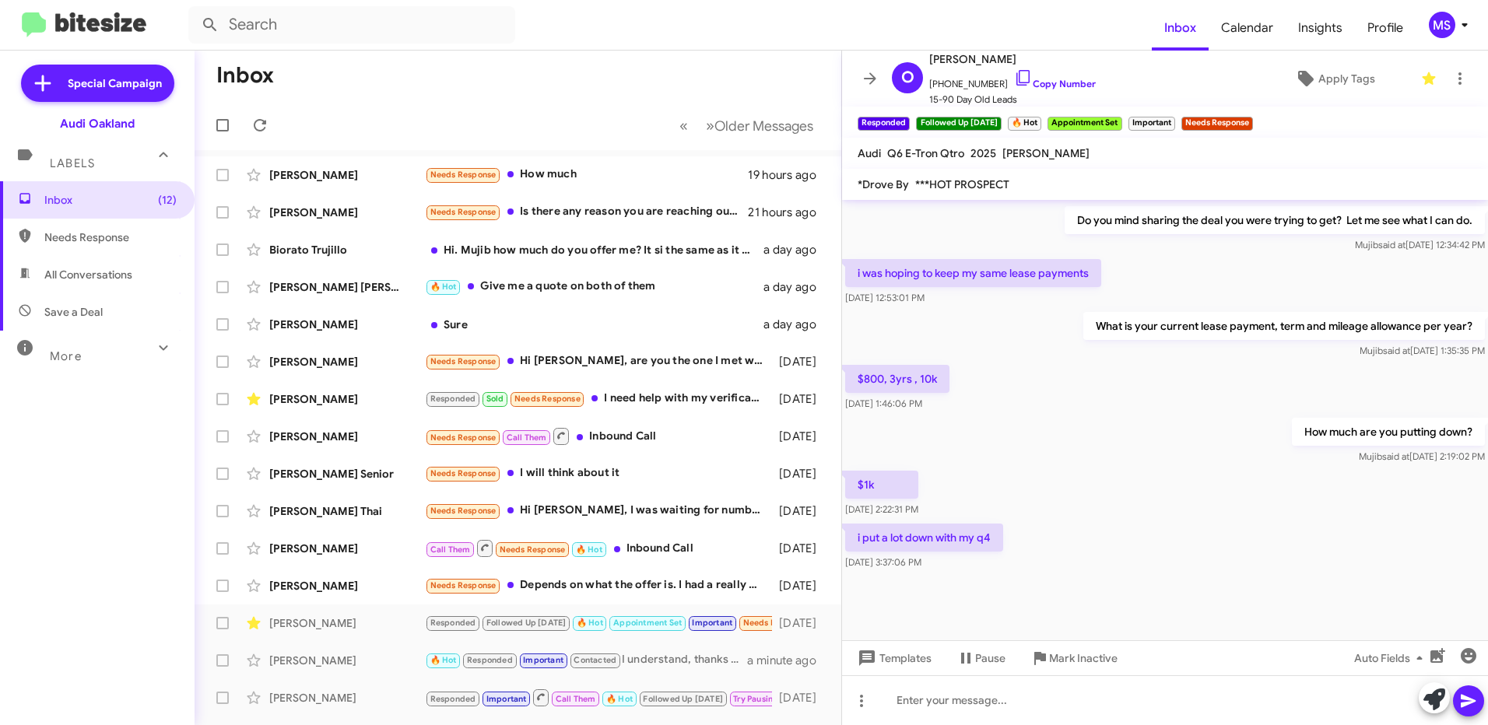
scroll to position [843, 0]
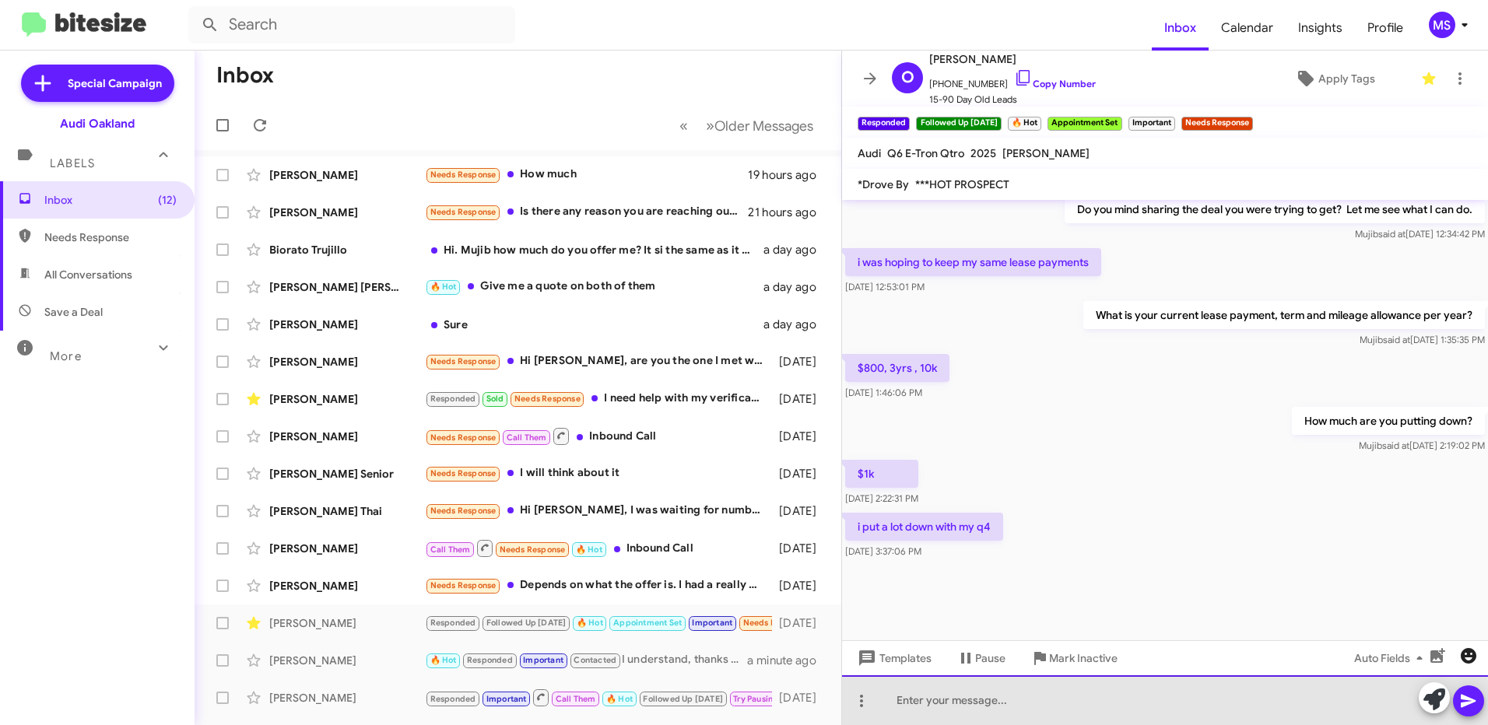
drag, startPoint x: 1046, startPoint y: 707, endPoint x: 1471, endPoint y: 648, distance: 429.0
click at [1069, 702] on div at bounding box center [1165, 701] width 646 height 50
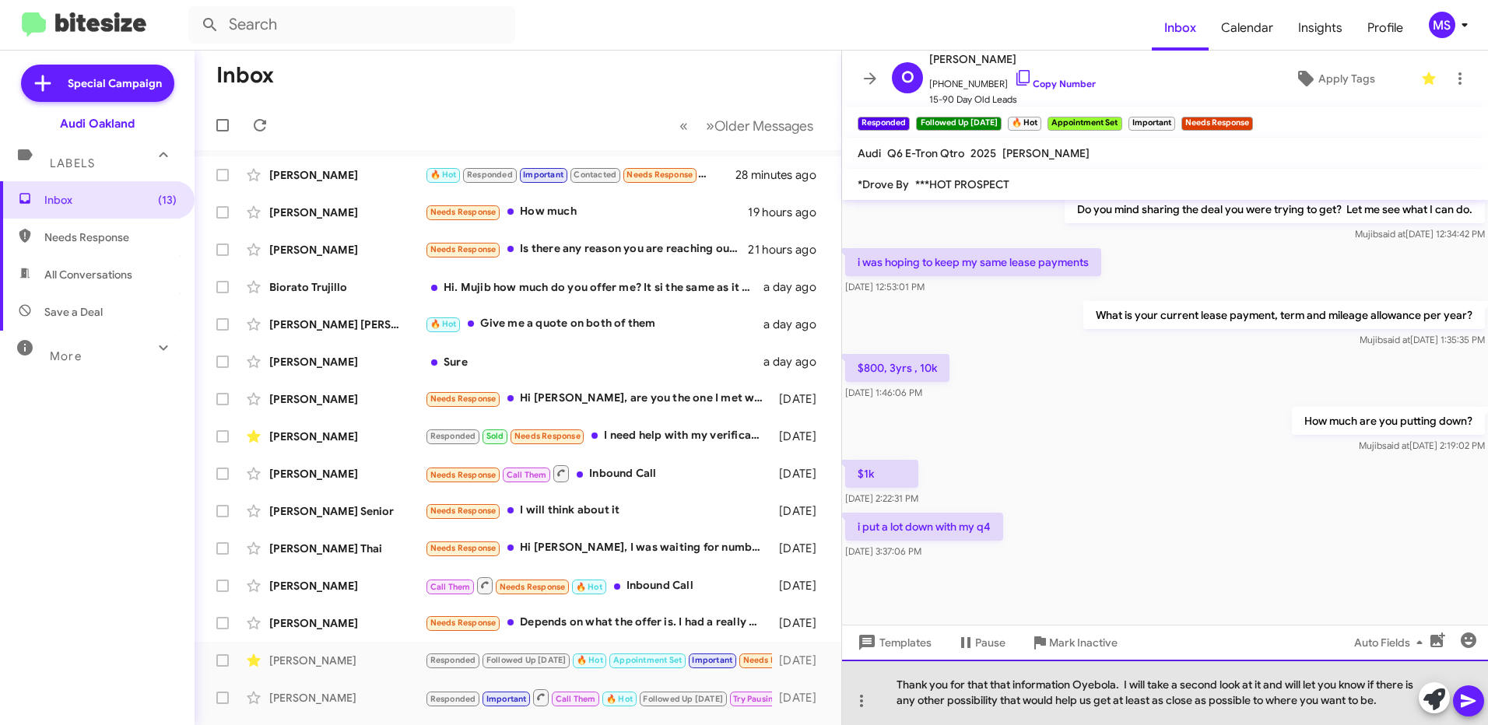
click at [1405, 701] on div "Thank you for that that information Oyebola. I will take a second look at it an…" at bounding box center [1165, 692] width 646 height 65
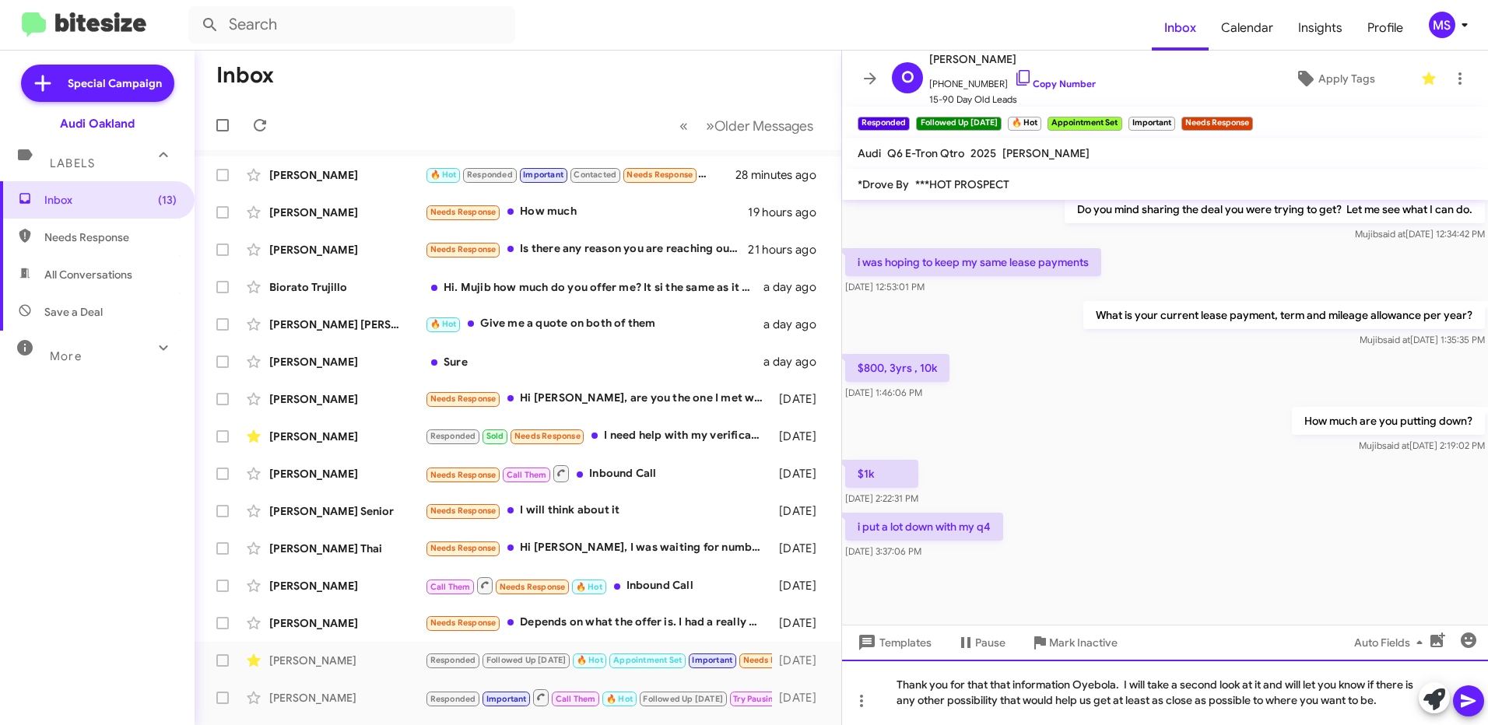
drag, startPoint x: 1402, startPoint y: 708, endPoint x: 891, endPoint y: 669, distance: 512.0
click at [891, 669] on div "Thank you for that that information Oyebola. I will take a second look at it an…" at bounding box center [1165, 692] width 646 height 65
copy div "Thank you for that that information Oyebola. I will take a second look at it an…"
click at [1273, 707] on div "Thank you for that that information Oyebola. I will take a second look at it an…" at bounding box center [1165, 692] width 646 height 65
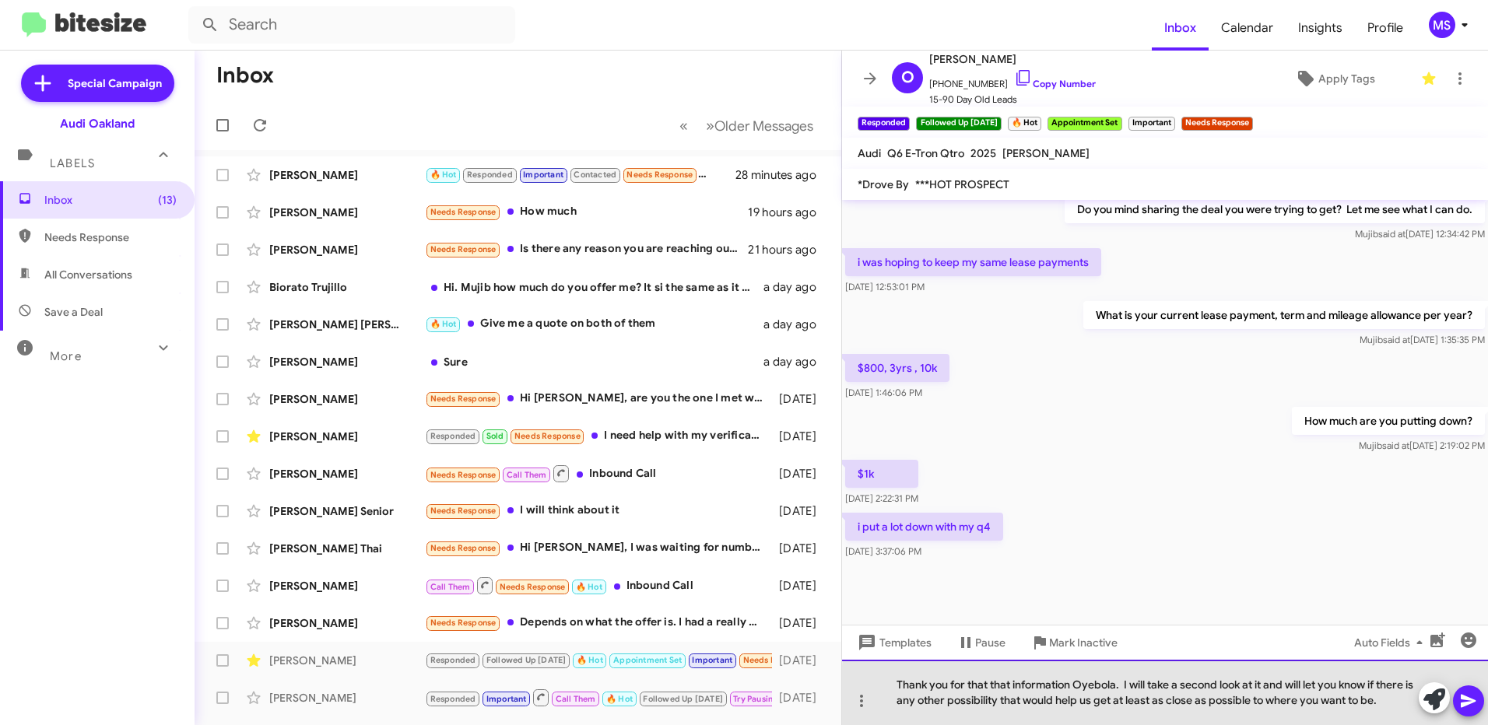
click at [1407, 705] on div "Thank you for that that information Oyebola. I will take a second look at it an…" at bounding box center [1165, 692] width 646 height 65
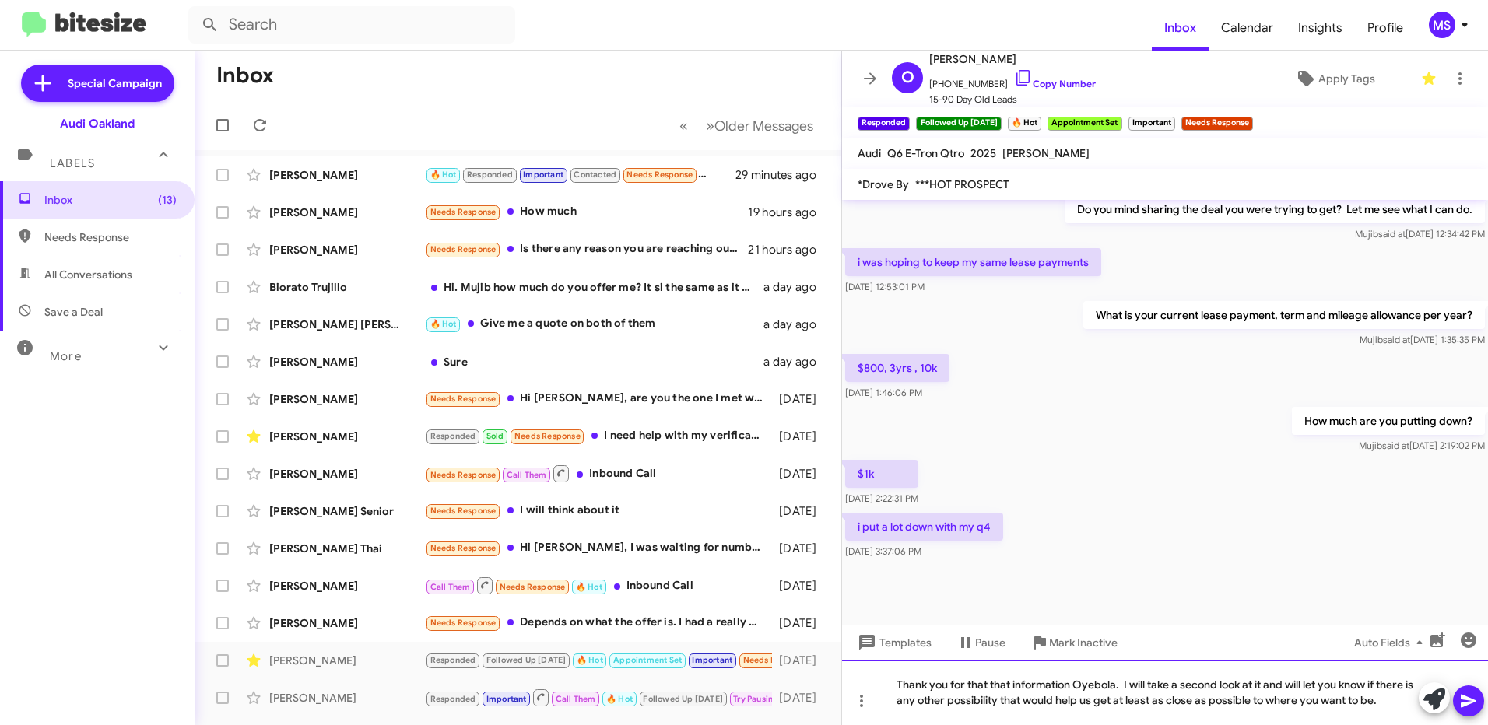
drag, startPoint x: 1392, startPoint y: 700, endPoint x: 879, endPoint y: 684, distance: 513.2
click at [879, 684] on div "Thank you for that that information Oyebola. I will take a second look at it an…" at bounding box center [1165, 692] width 646 height 65
click at [897, 678] on div "[PERSON_NAME] you for the information, Oyebola. I’ll take another look and let …" at bounding box center [1165, 692] width 646 height 65
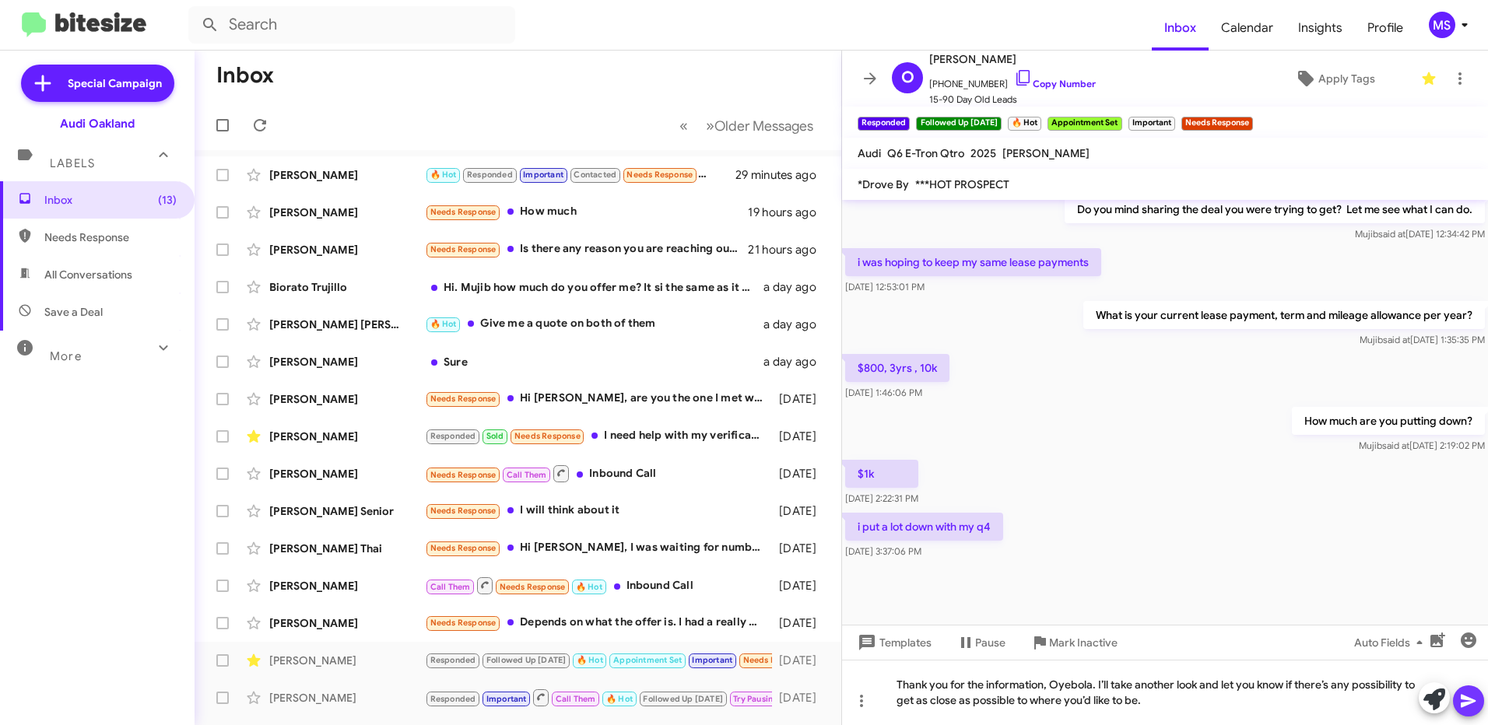
click at [1467, 698] on icon at bounding box center [1468, 701] width 15 height 13
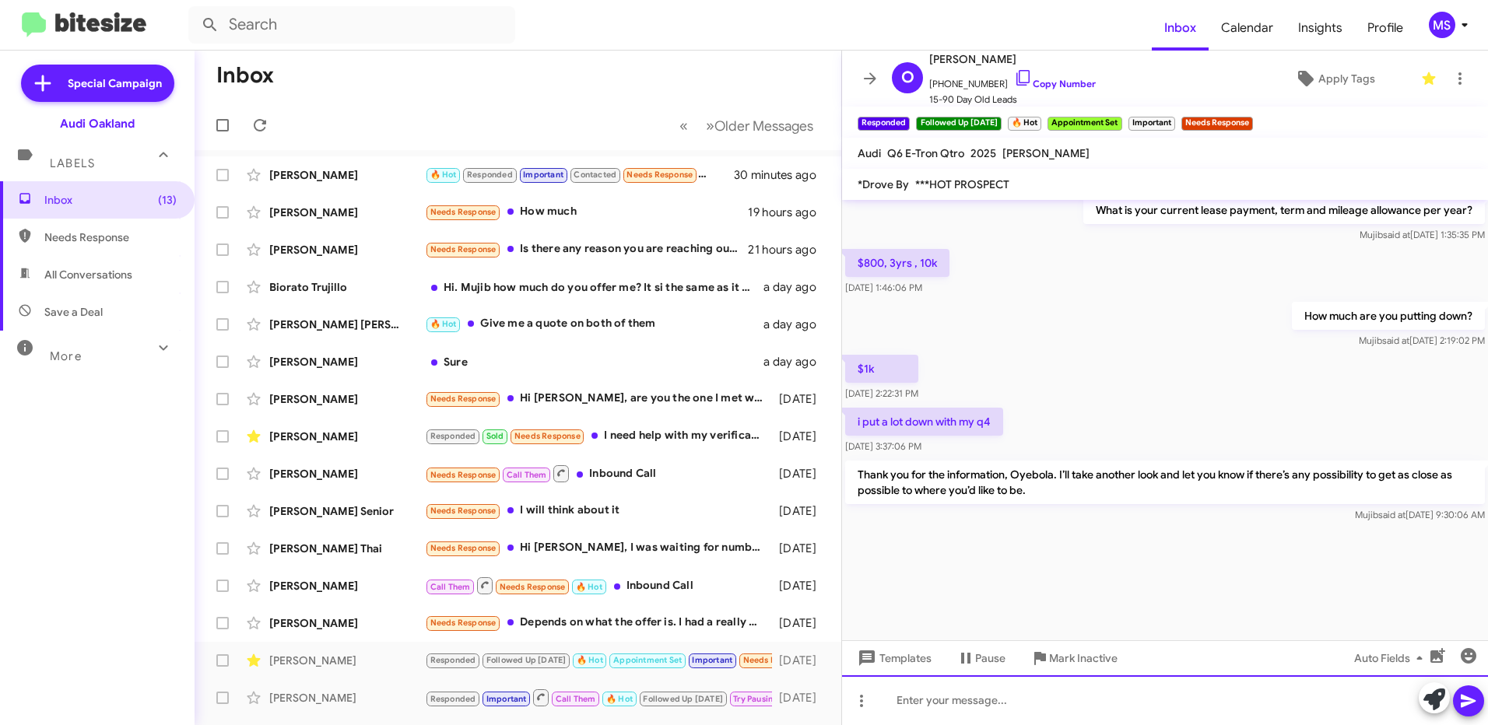
scroll to position [1601, 0]
